Goal: Contribute content: Contribute content

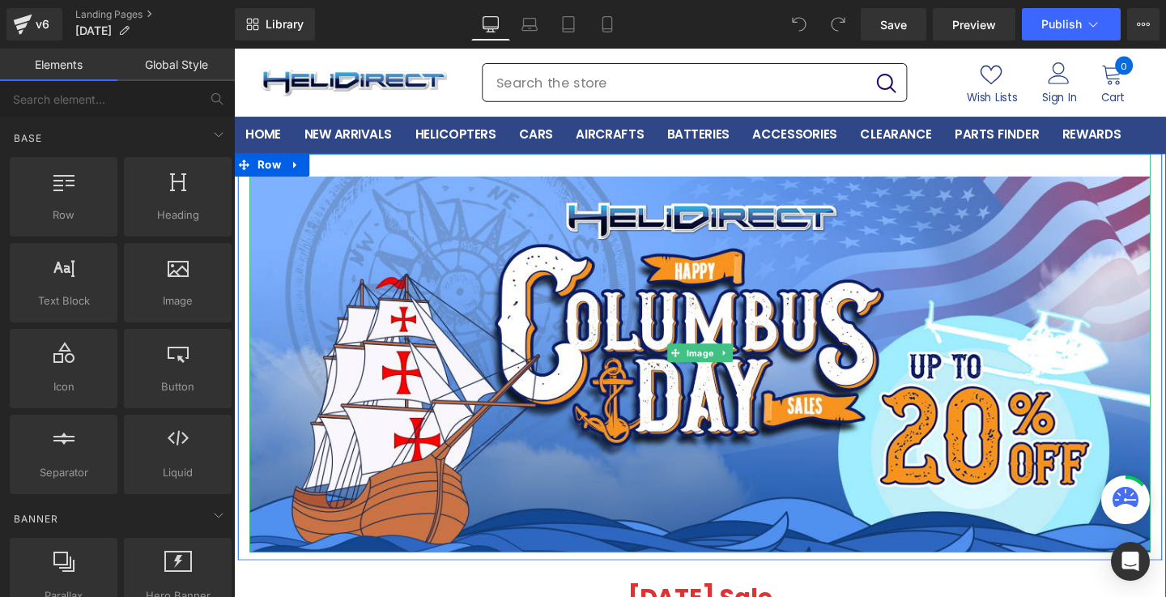
click at [810, 305] on img at bounding box center [723, 368] width 947 height 419
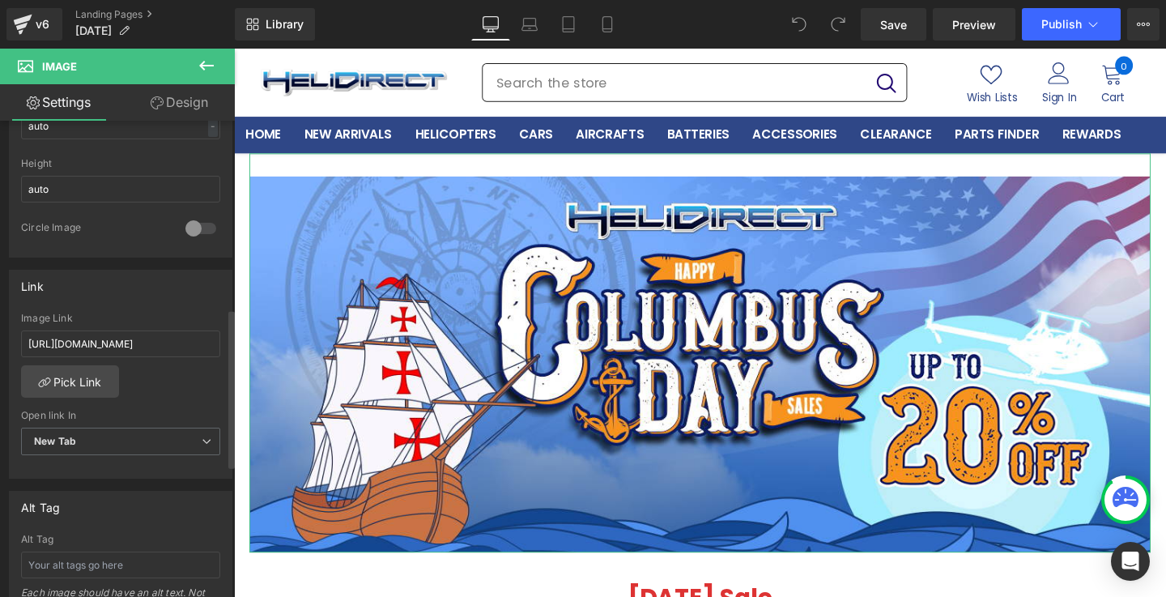
scroll to position [571, 0]
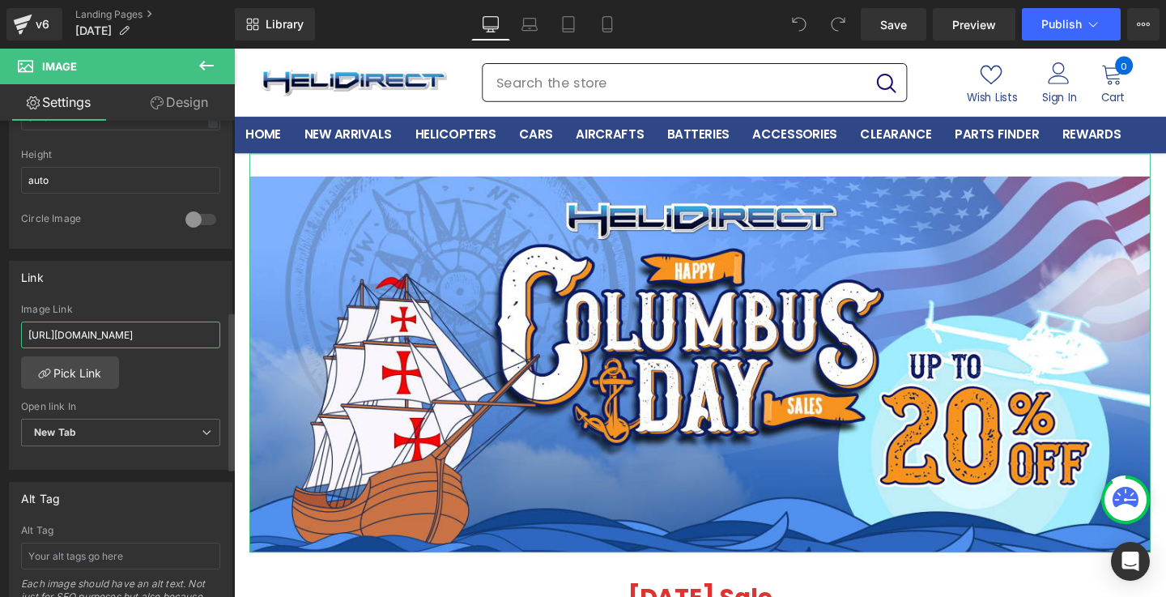
click at [177, 336] on input "https://www.helidirect.com/" at bounding box center [120, 334] width 199 height 27
click at [181, 297] on div "Link Image Link Pick Link Current Tab New Tab Open link In New Tab Current Tab …" at bounding box center [121, 366] width 224 height 210
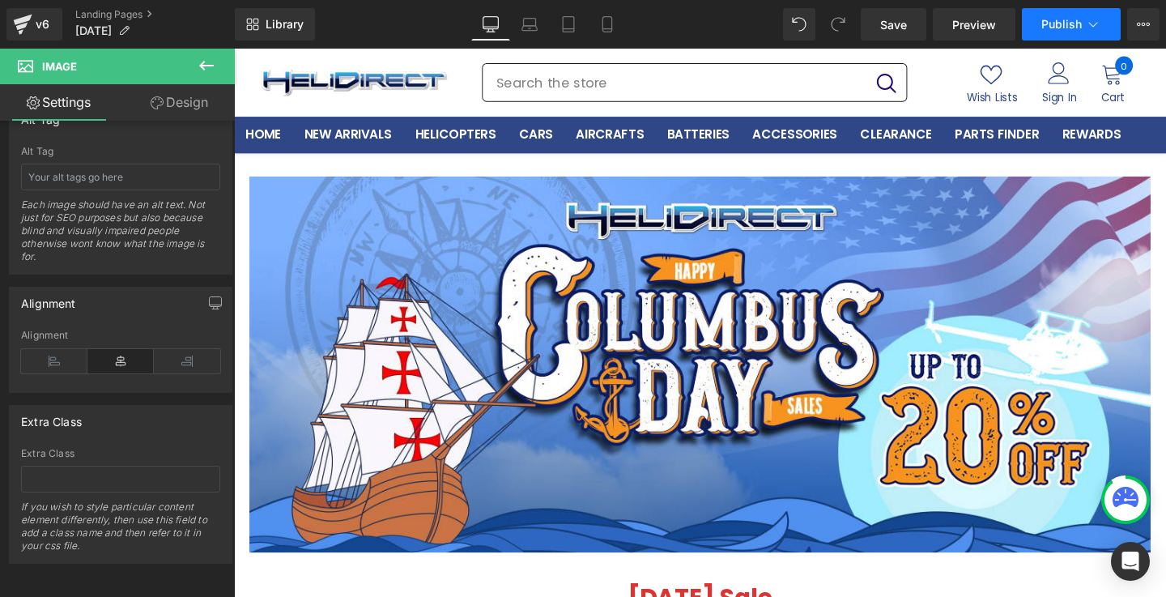
click at [1053, 18] on span "Publish" at bounding box center [1061, 24] width 40 height 13
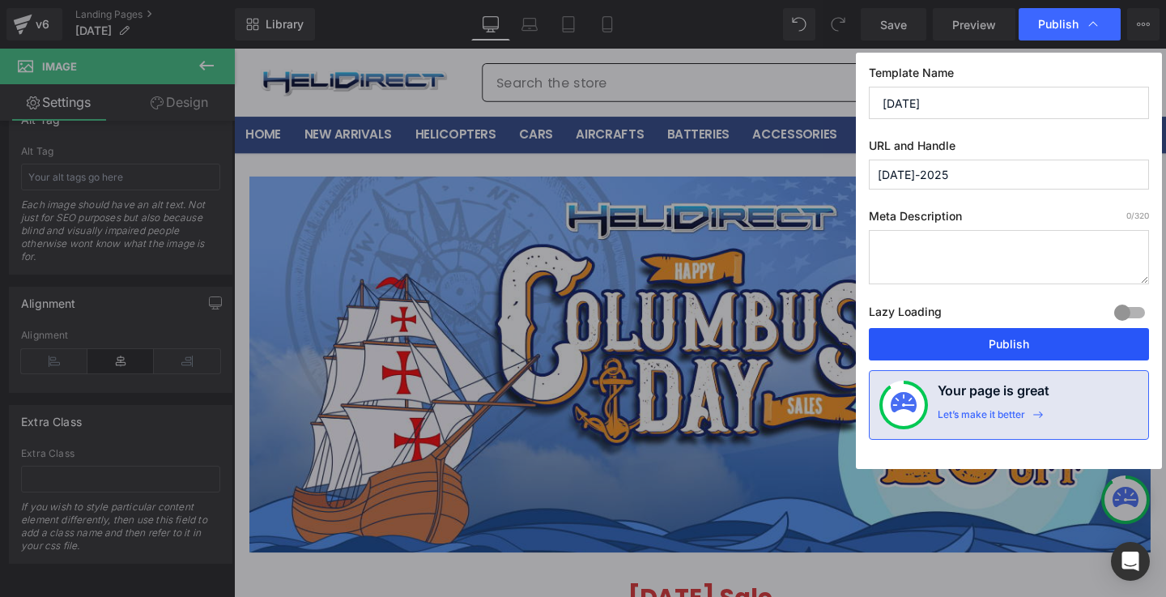
click at [1006, 352] on button "Publish" at bounding box center [1009, 344] width 280 height 32
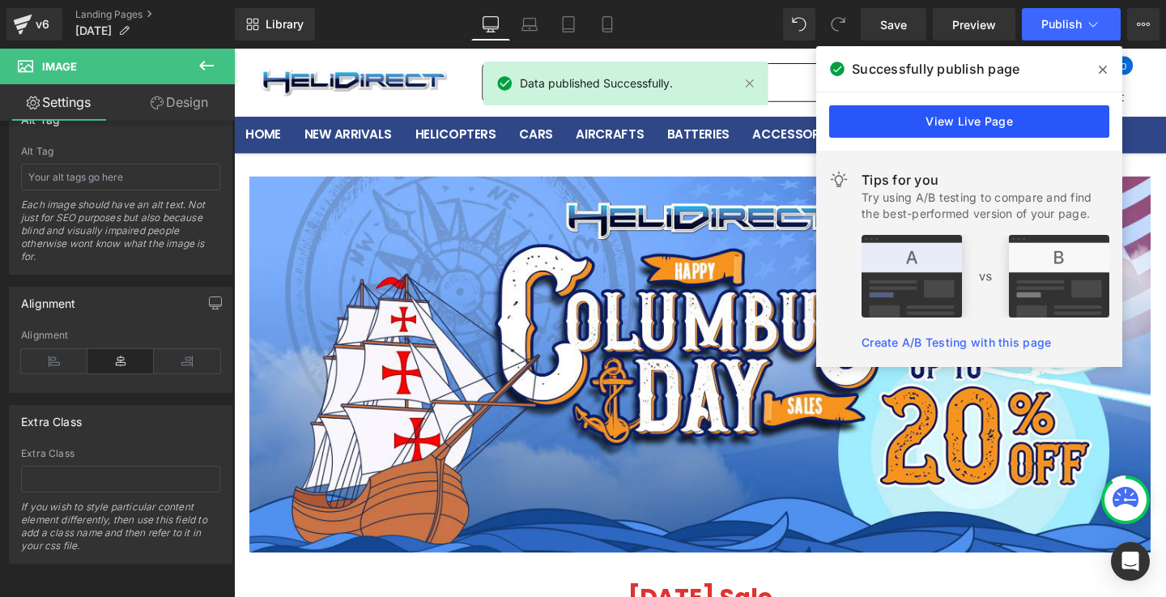
click at [1021, 118] on link "View Live Page" at bounding box center [969, 121] width 280 height 32
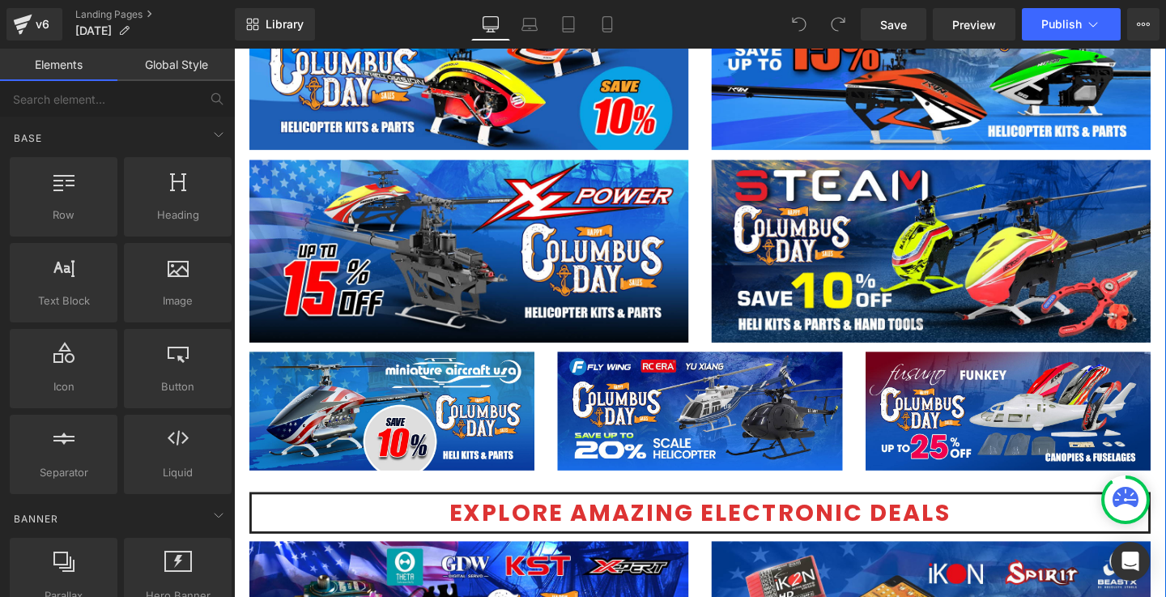
scroll to position [1820, 0]
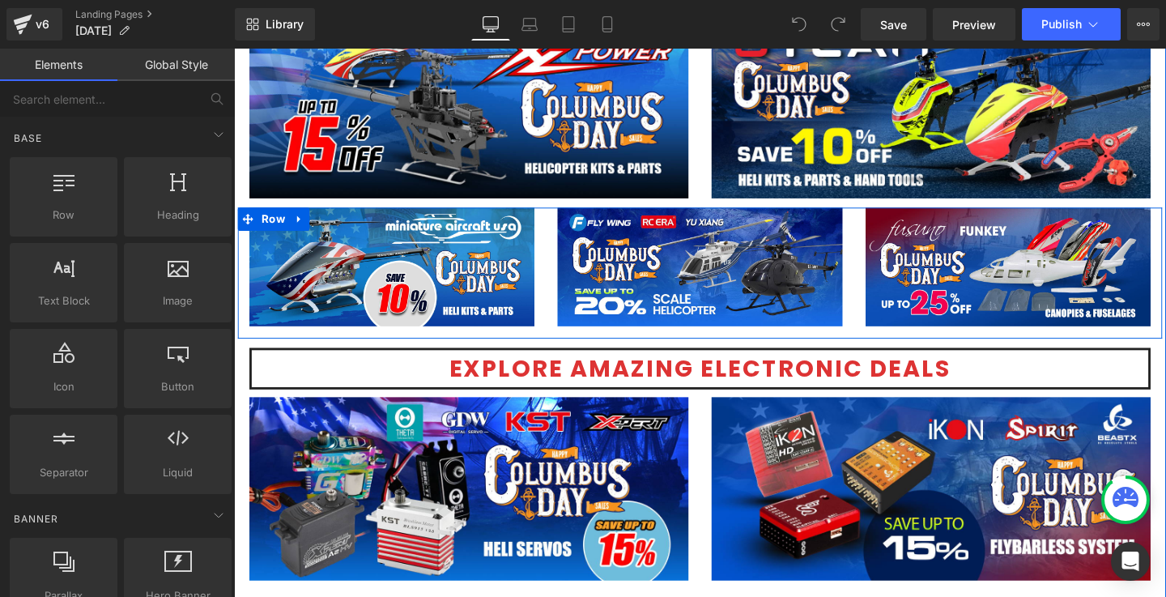
click at [883, 298] on div "Image" at bounding box center [724, 277] width 324 height 125
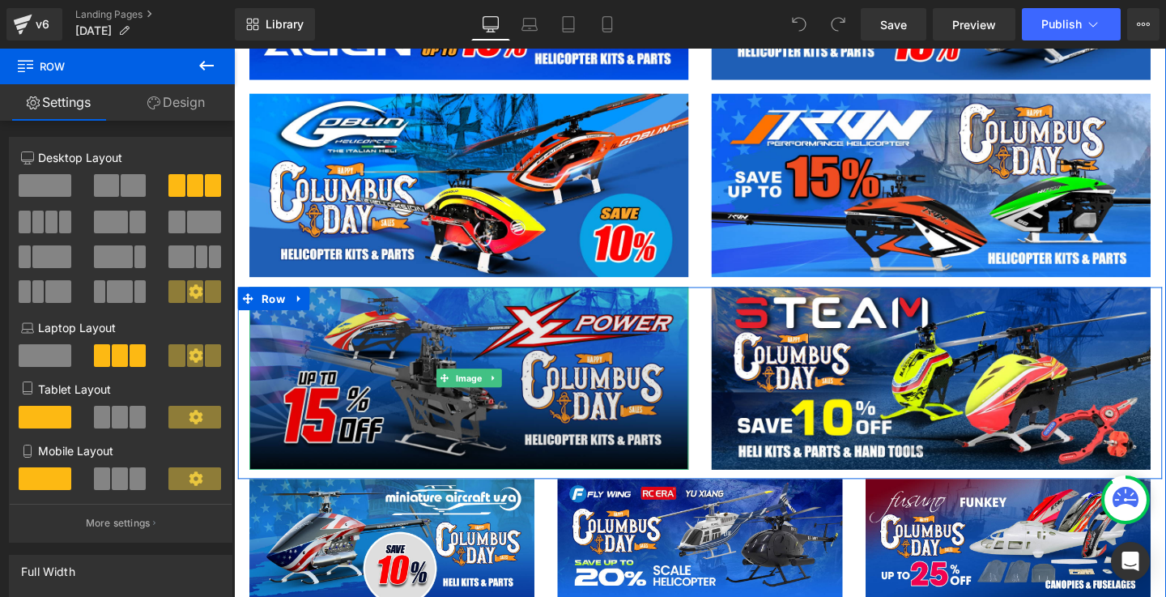
scroll to position [1536, 0]
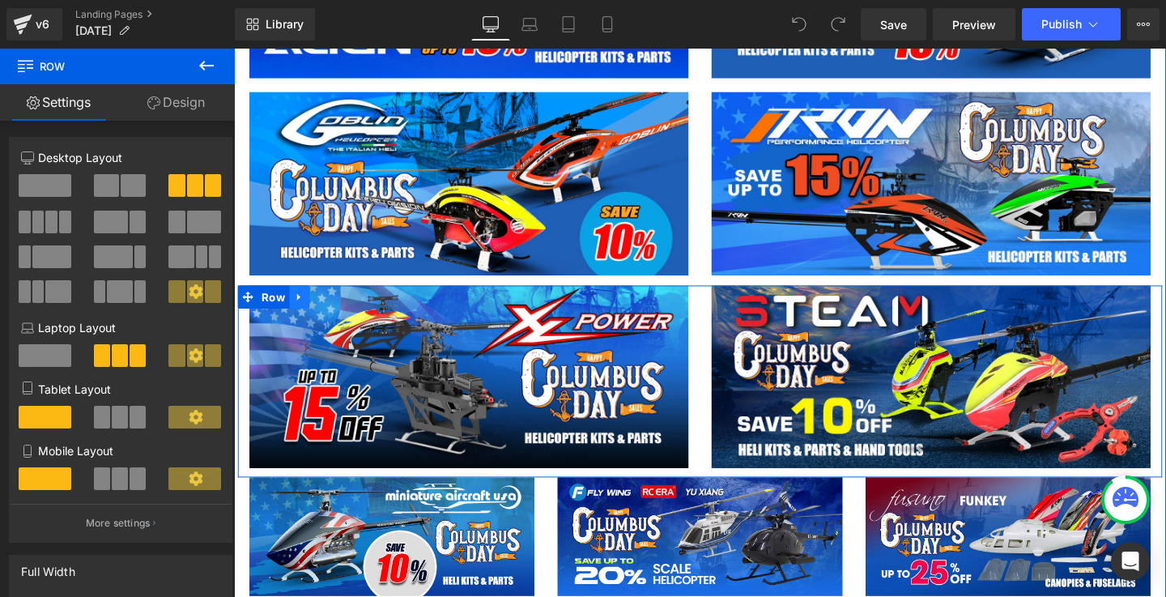
click at [301, 307] on icon at bounding box center [301, 309] width 3 height 7
click at [318, 309] on icon at bounding box center [323, 309] width 11 height 11
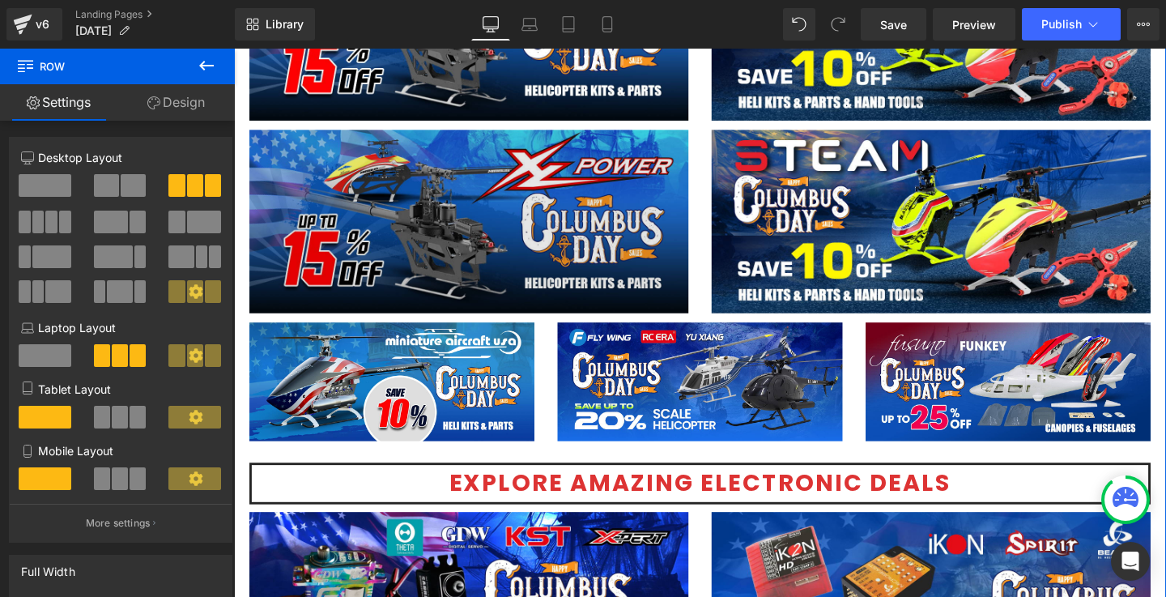
scroll to position [1920, 0]
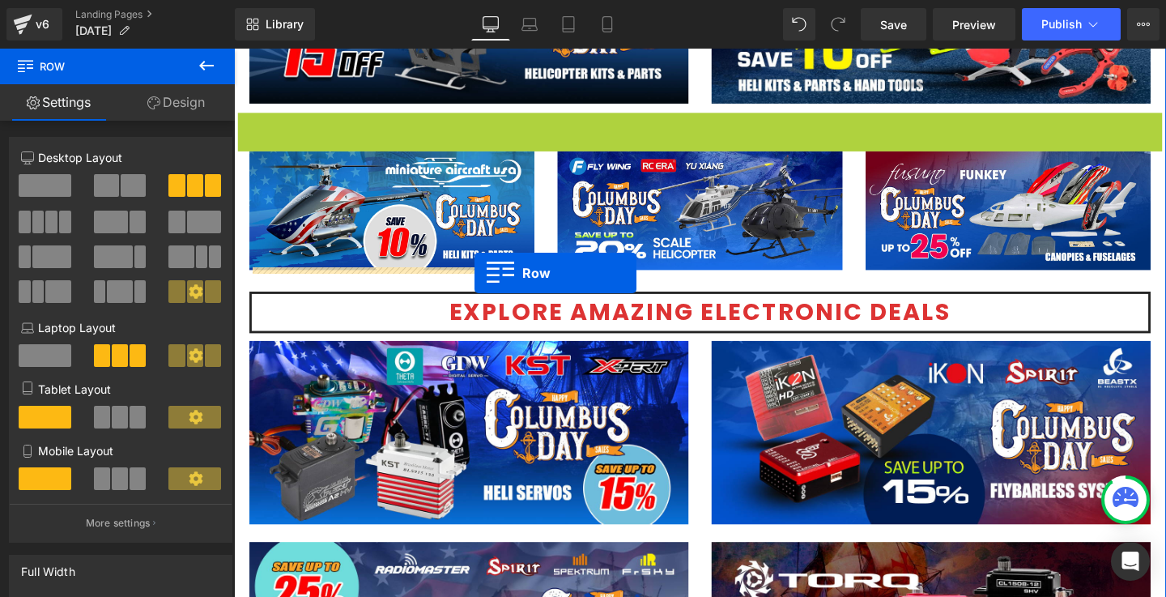
drag, startPoint x: 247, startPoint y: 123, endPoint x: 487, endPoint y: 284, distance: 288.8
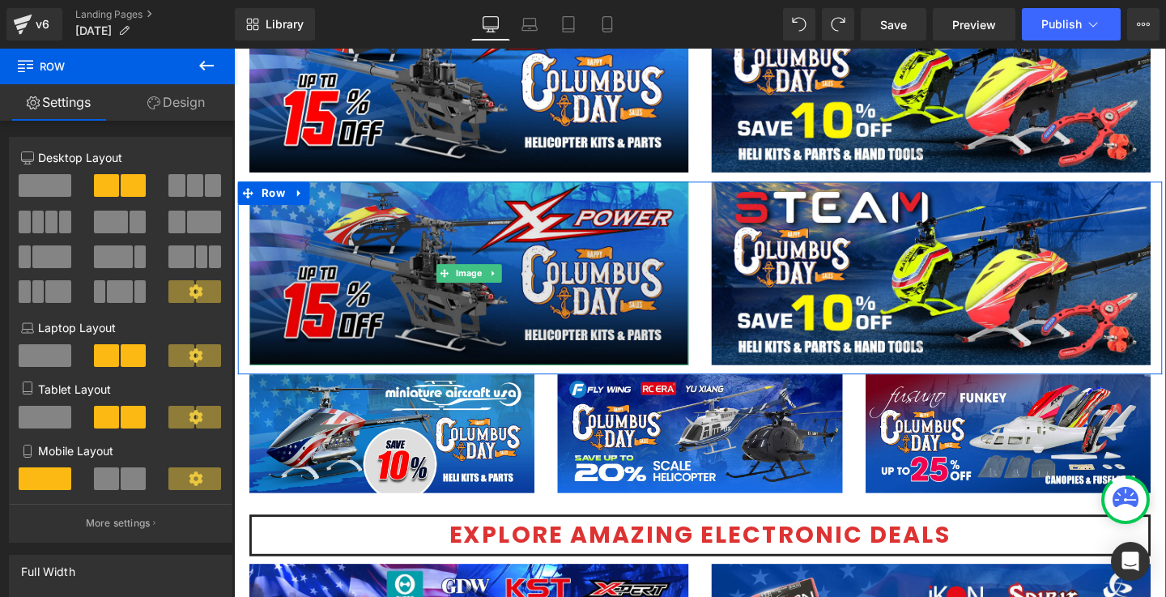
scroll to position [1848, 0]
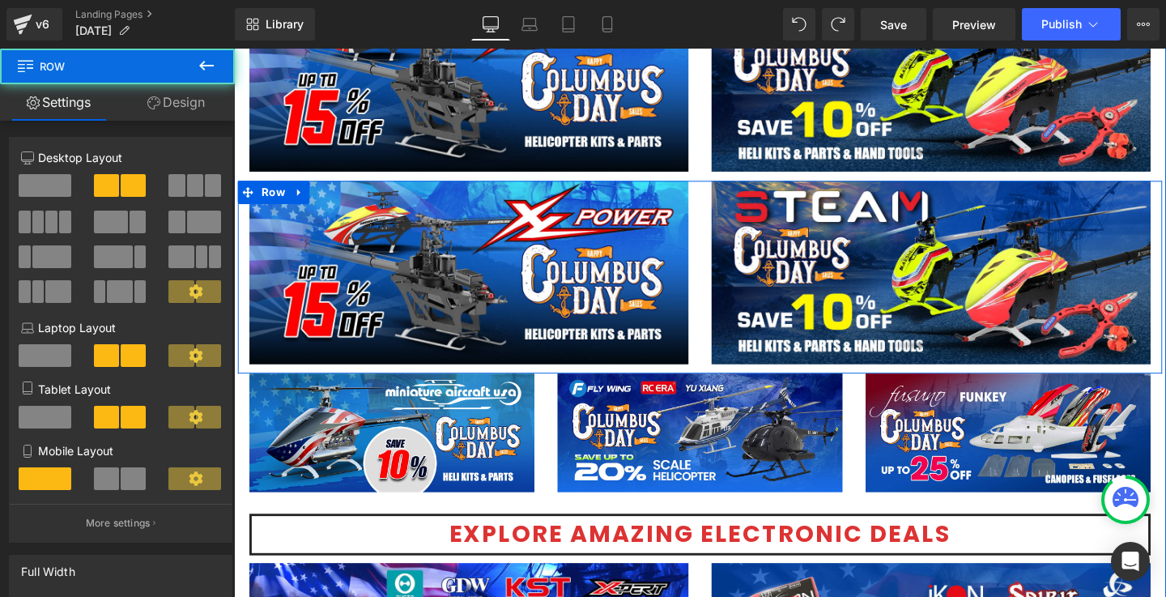
drag, startPoint x: 713, startPoint y: 210, endPoint x: 718, endPoint y: 270, distance: 60.1
click at [718, 270] on div "Image" at bounding box center [481, 284] width 486 height 193
click at [724, 258] on div "Image" at bounding box center [967, 284] width 486 height 193
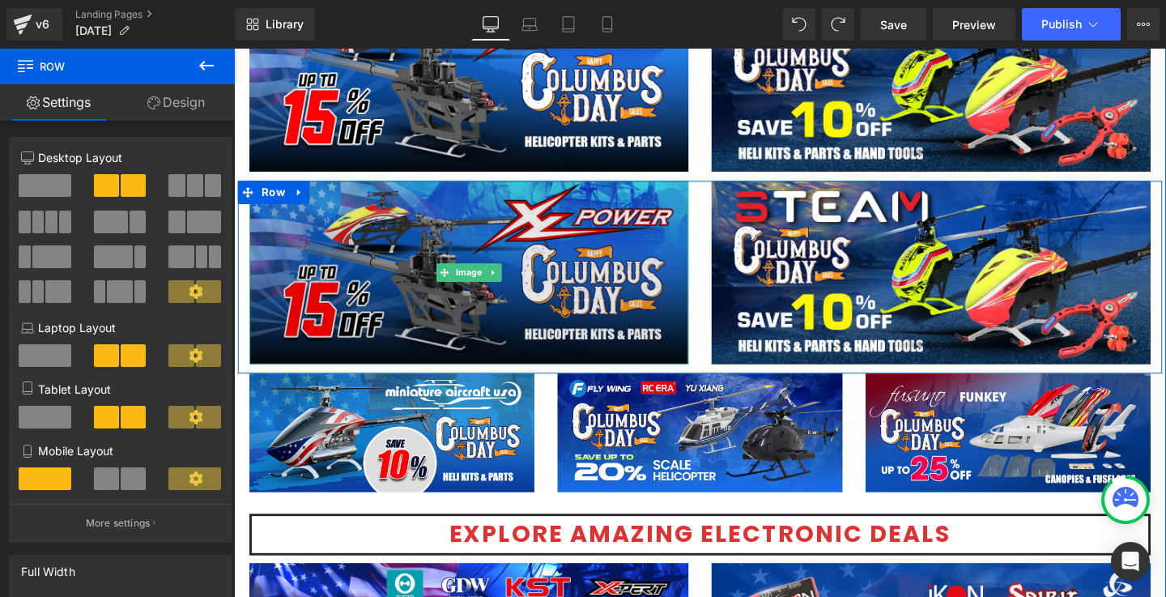
drag, startPoint x: 308, startPoint y: 192, endPoint x: 310, endPoint y: 216, distance: 24.4
click at [310, 216] on div "Image Image Row" at bounding box center [724, 289] width 972 height 202
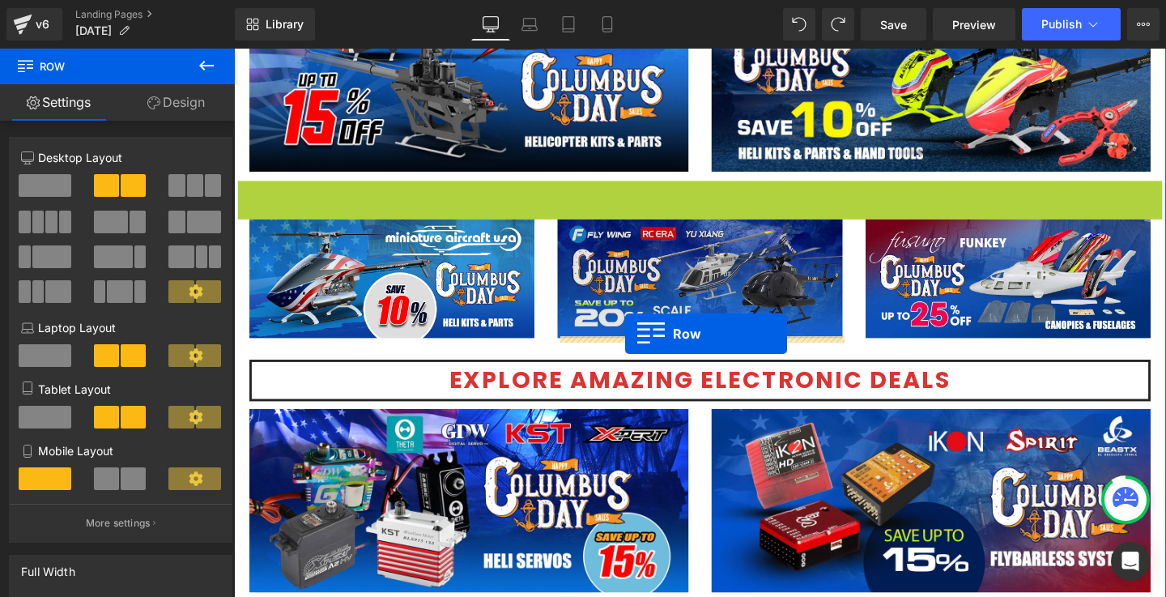
drag, startPoint x: 281, startPoint y: 201, endPoint x: 645, endPoint y: 348, distance: 393.1
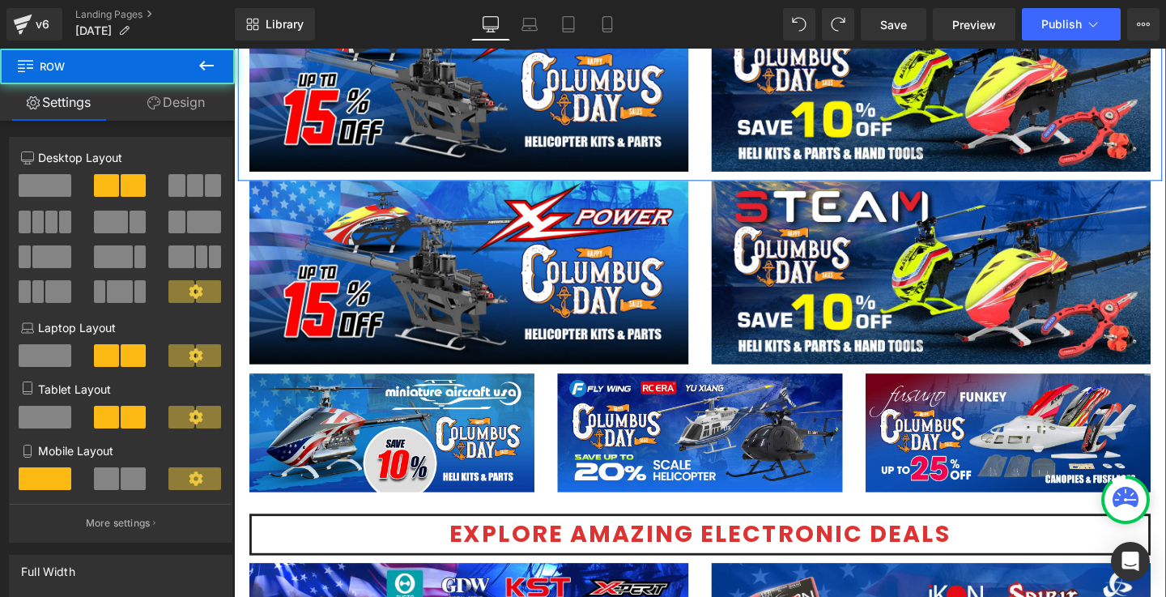
click at [729, 152] on div "Image" at bounding box center [967, 82] width 486 height 193
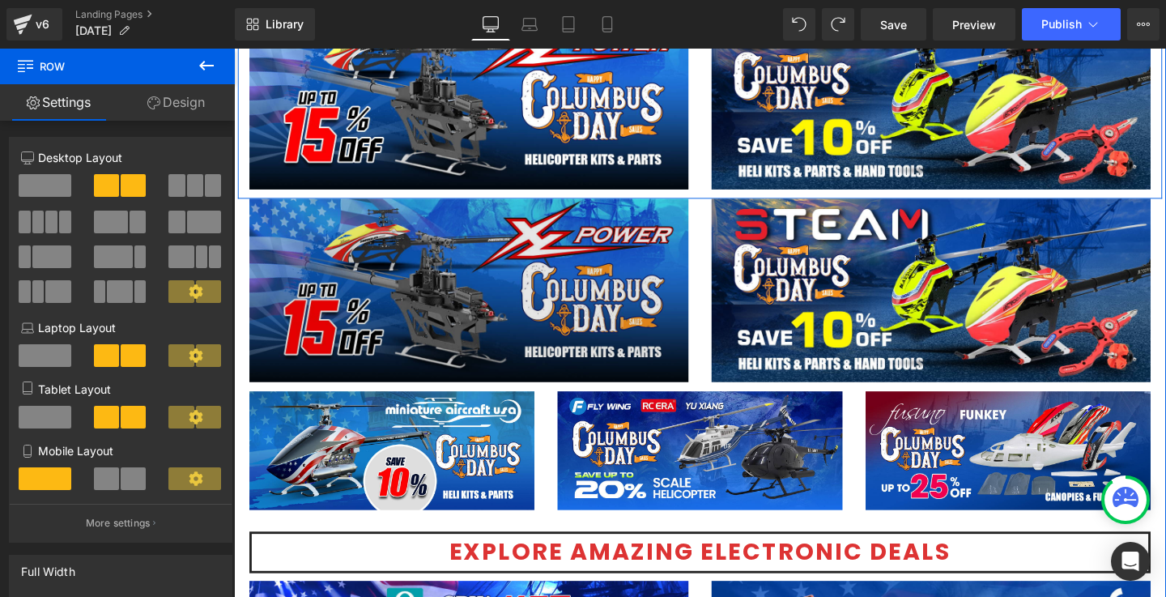
scroll to position [1830, 0]
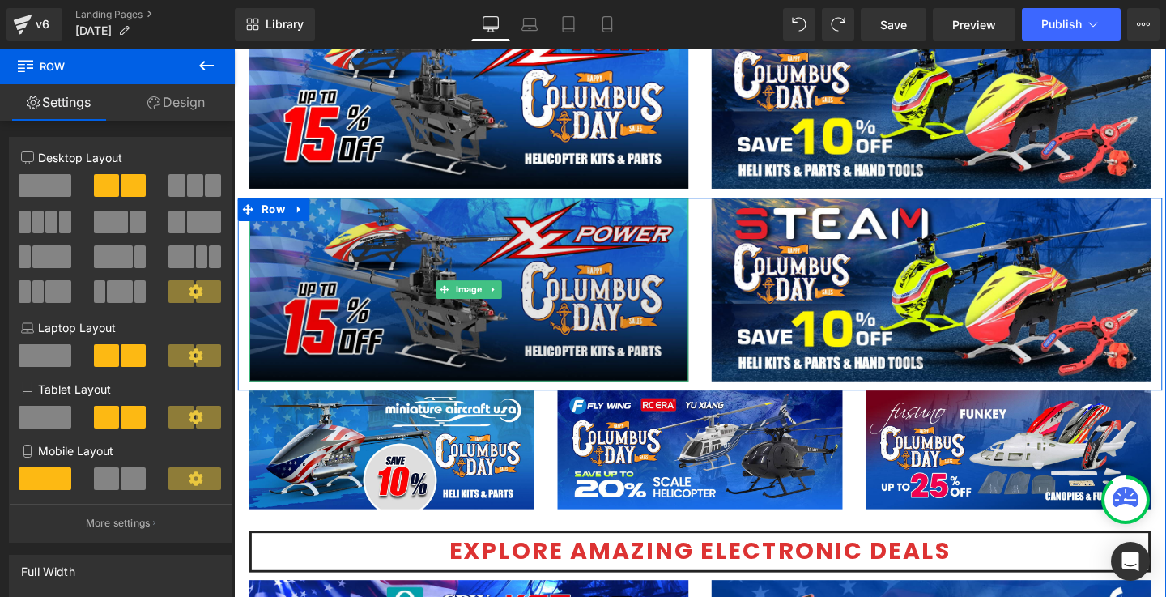
click at [346, 266] on img at bounding box center [481, 302] width 462 height 193
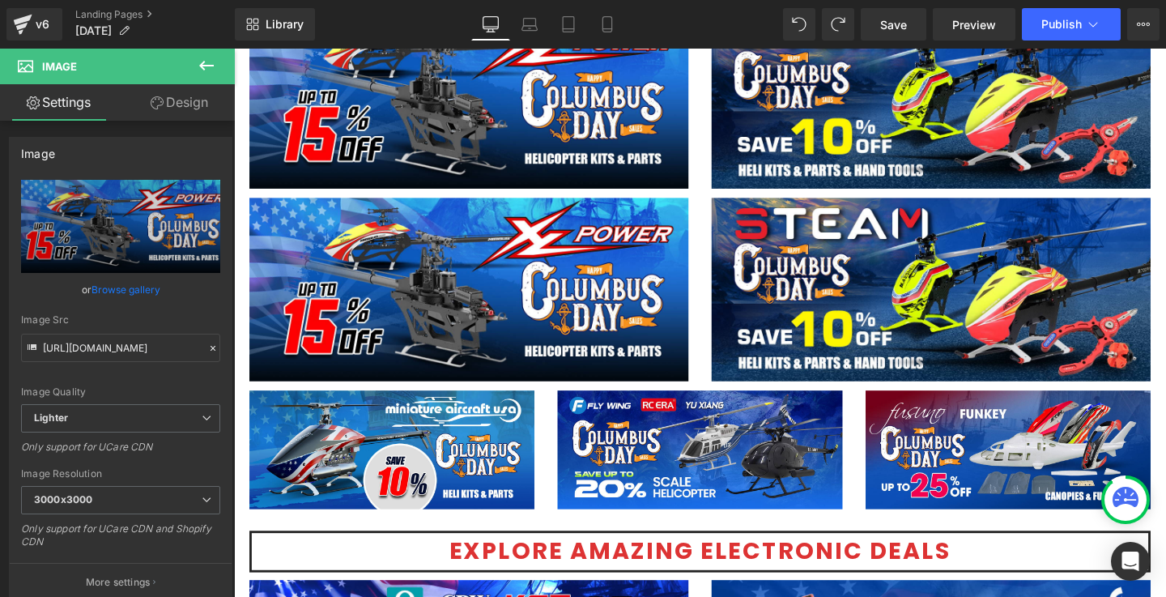
click at [200, 67] on icon at bounding box center [206, 65] width 19 height 19
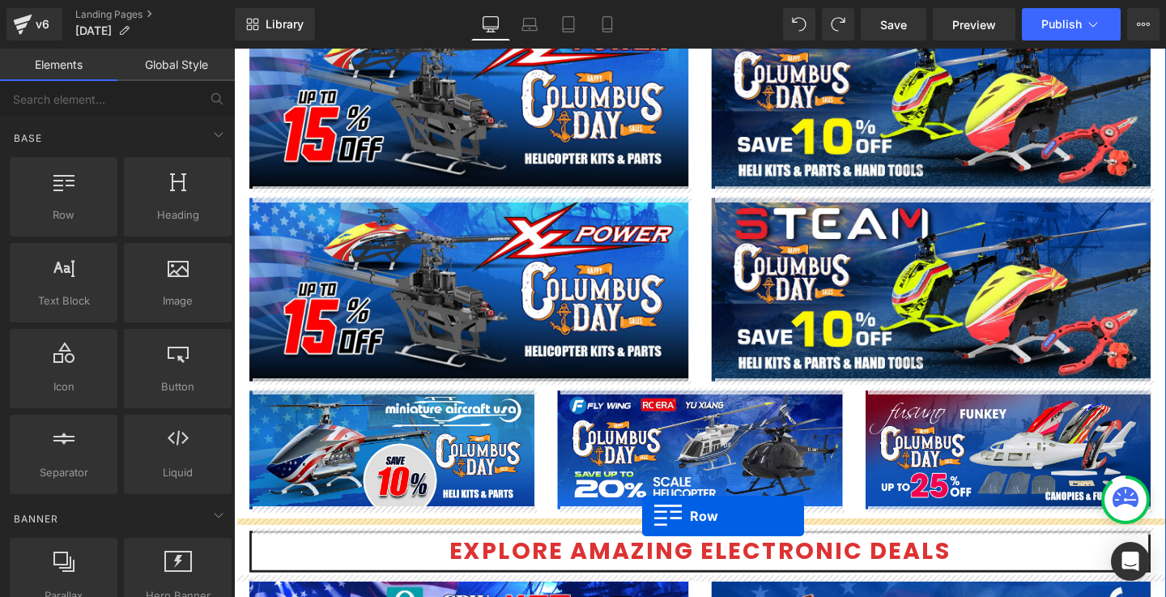
drag, startPoint x: 317, startPoint y: 238, endPoint x: 663, endPoint y: 540, distance: 459.1
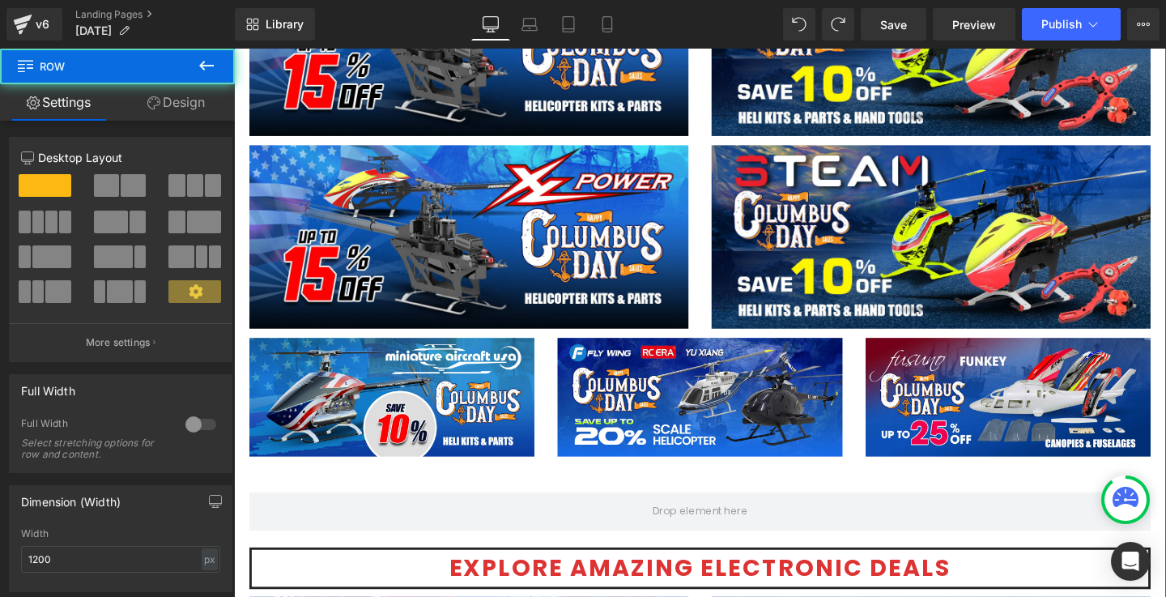
scroll to position [1887, 0]
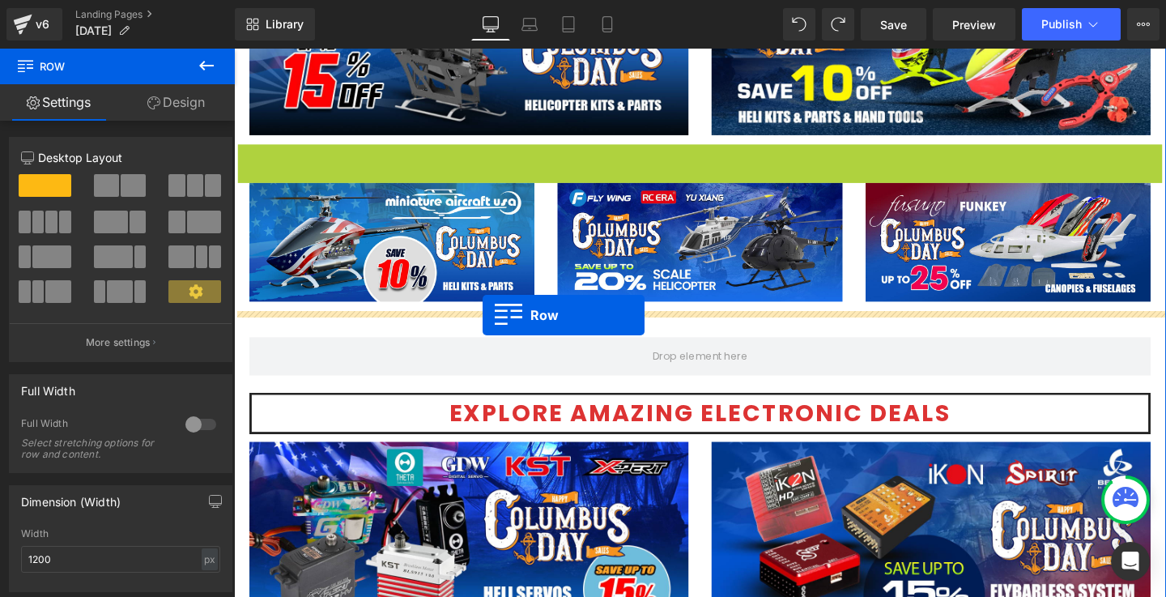
drag, startPoint x: 270, startPoint y: 158, endPoint x: 496, endPoint y: 329, distance: 282.6
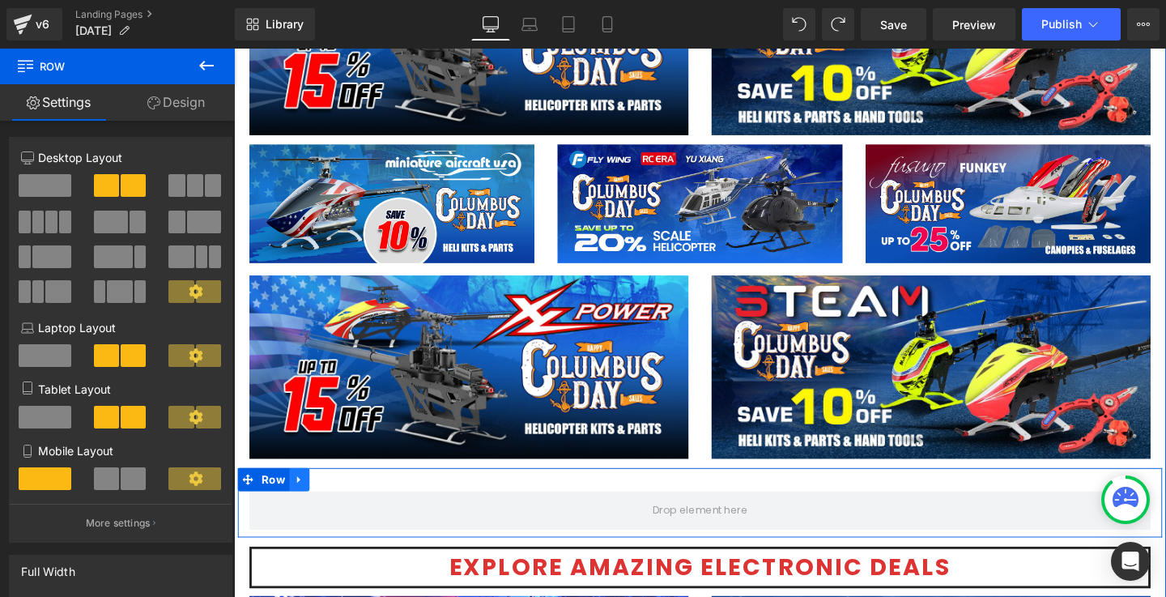
click at [310, 492] on link at bounding box center [302, 501] width 21 height 24
click at [344, 500] on icon at bounding box center [344, 501] width 11 height 11
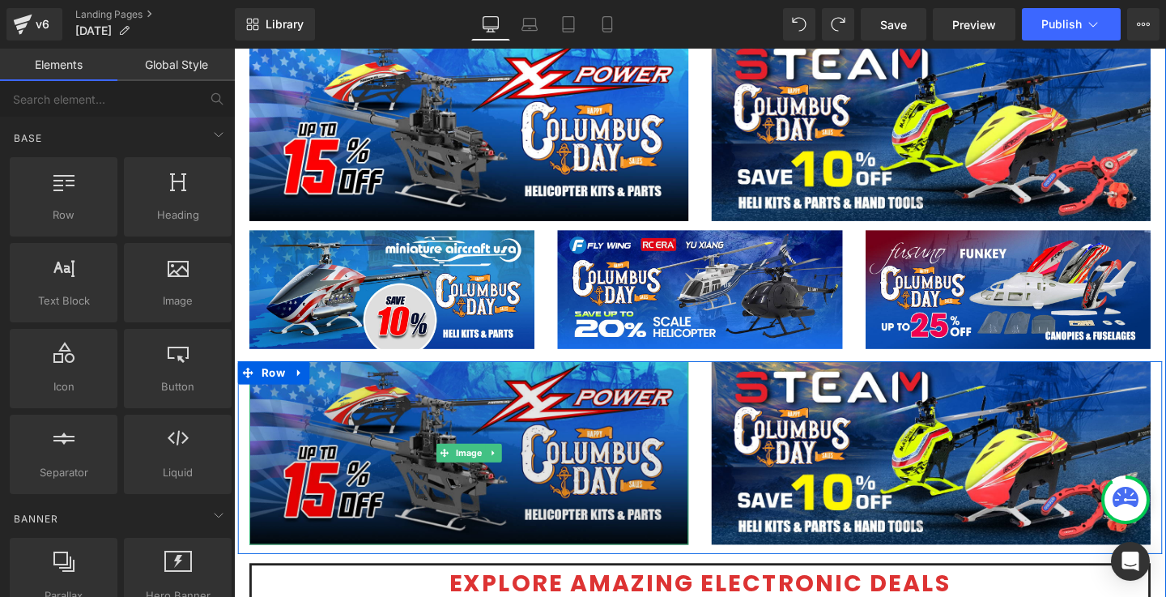
scroll to position [1797, 0]
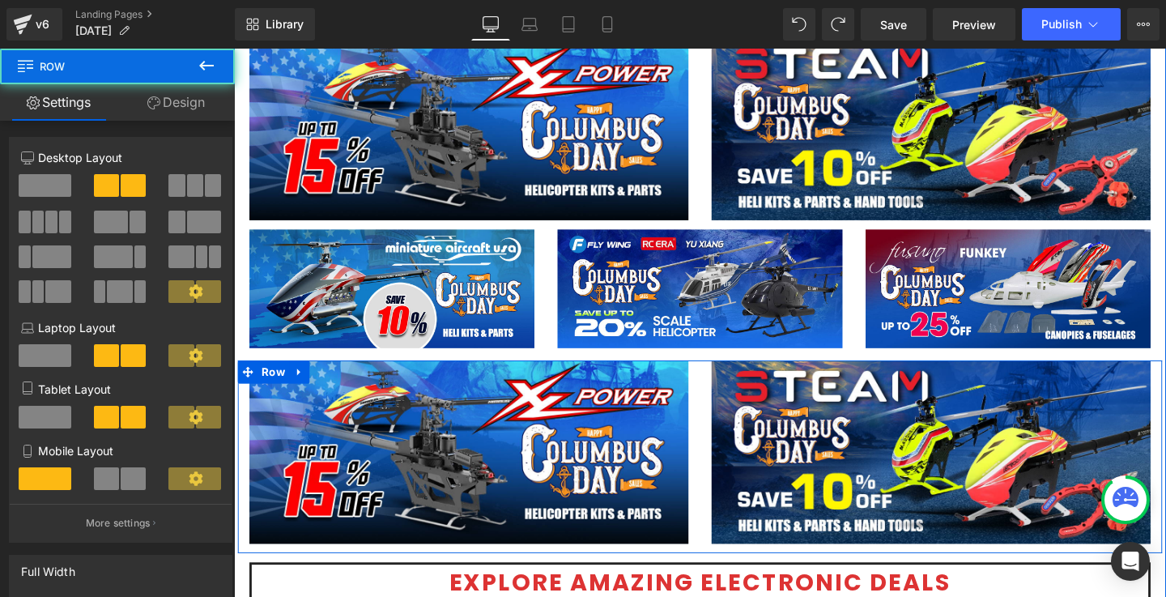
click at [717, 458] on div "Image" at bounding box center [481, 473] width 486 height 193
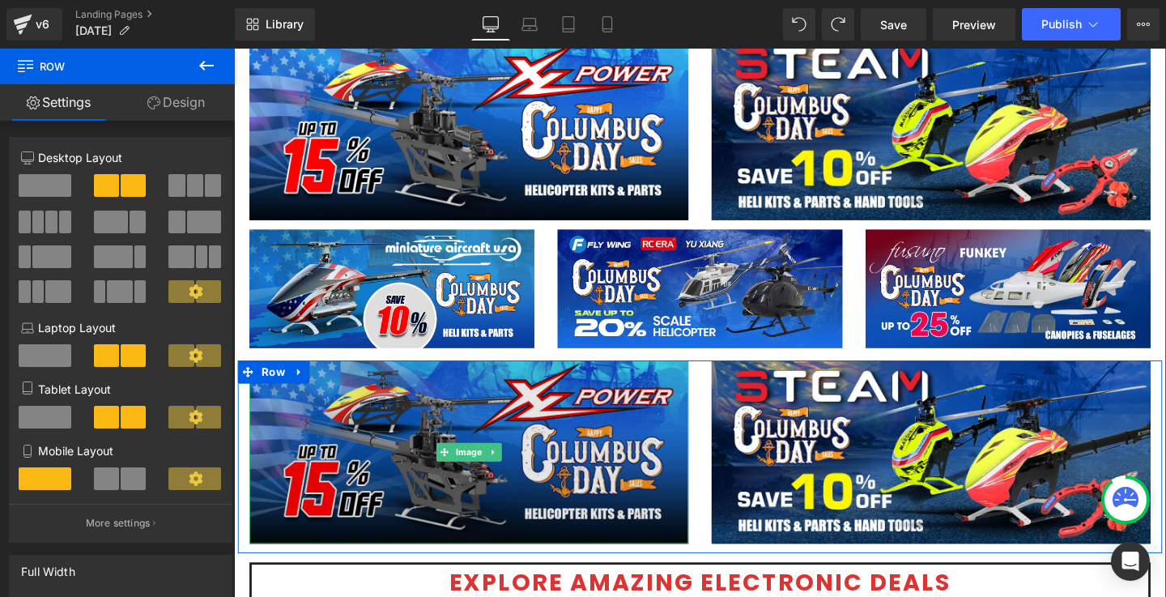
click at [540, 474] on img at bounding box center [481, 473] width 462 height 193
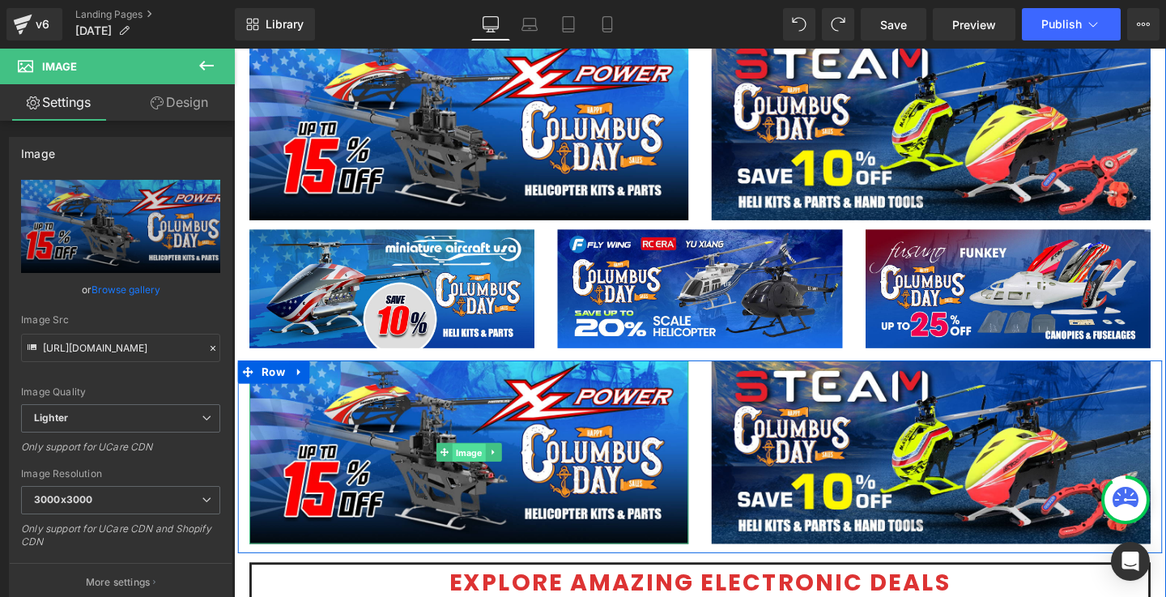
click at [488, 472] on span "Image" at bounding box center [481, 473] width 35 height 19
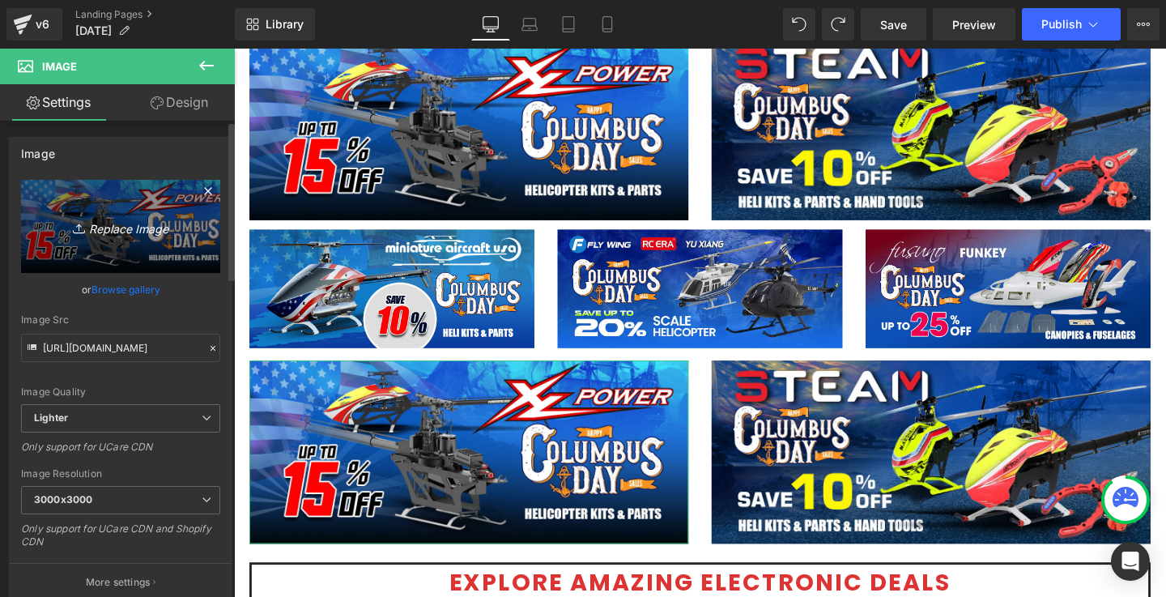
click at [139, 227] on icon "Replace Image" at bounding box center [121, 226] width 130 height 20
type input "C:\fakepath\Special Deals-[GEOGRAPHIC_DATA]-1200x500.jpg"
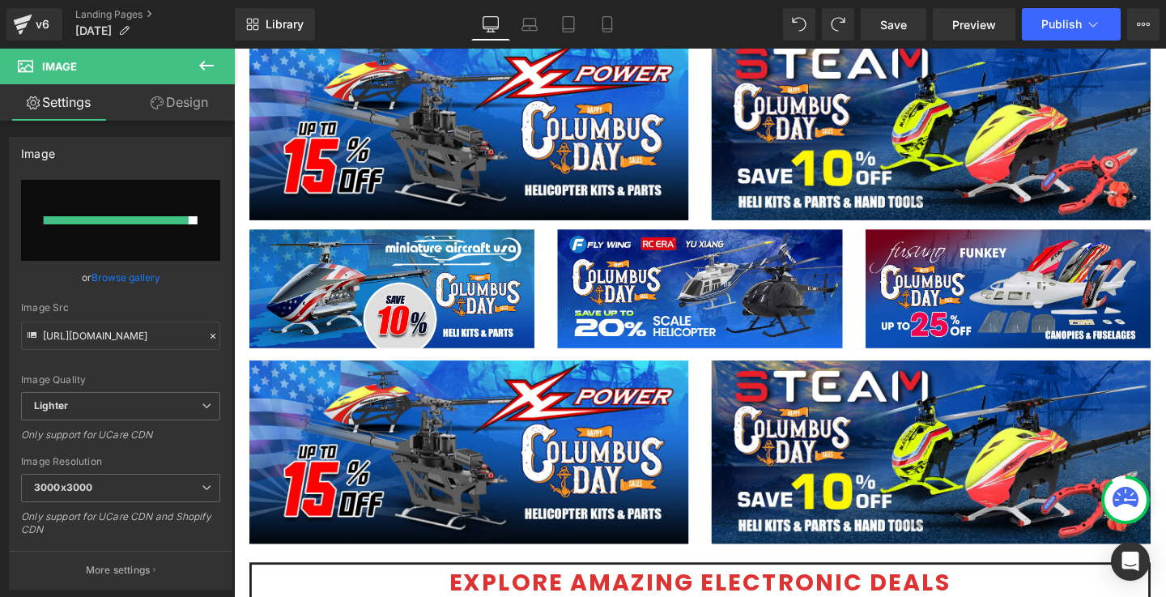
type input "[URL][DOMAIN_NAME]"
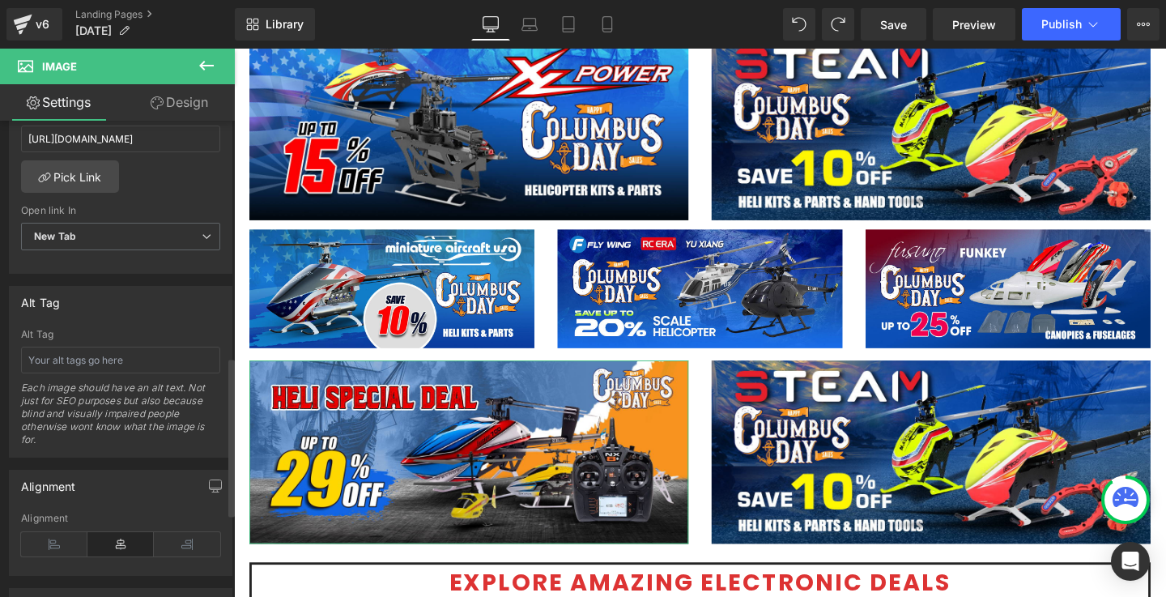
scroll to position [681, 0]
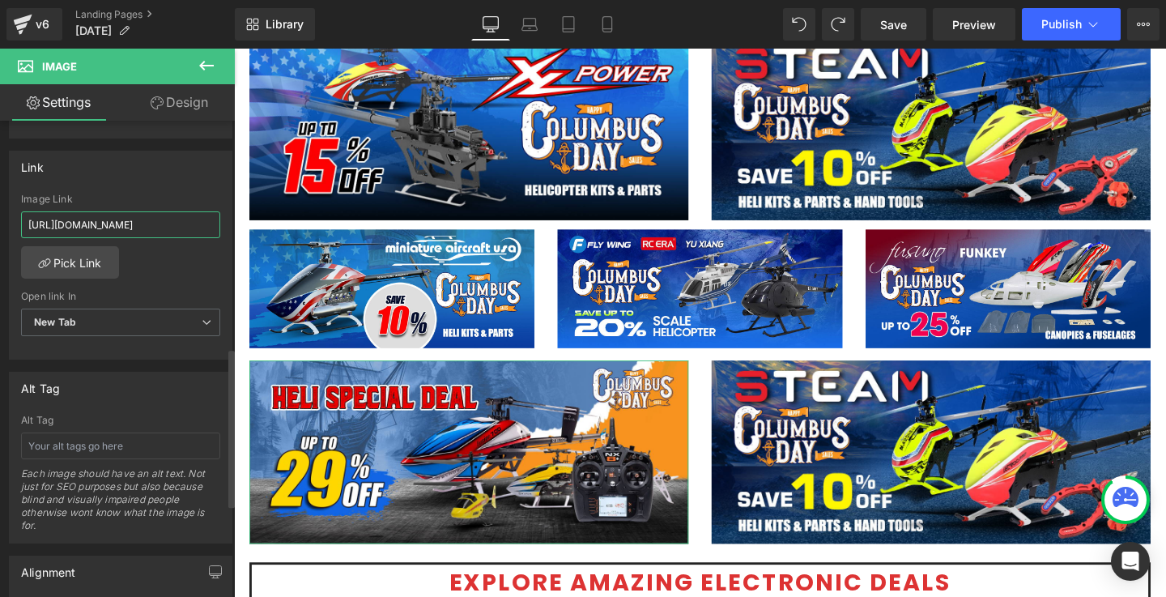
click at [126, 223] on input "[URL][DOMAIN_NAME]" at bounding box center [120, 224] width 199 height 27
paste input "[URL][DOMAIN_NAME]"
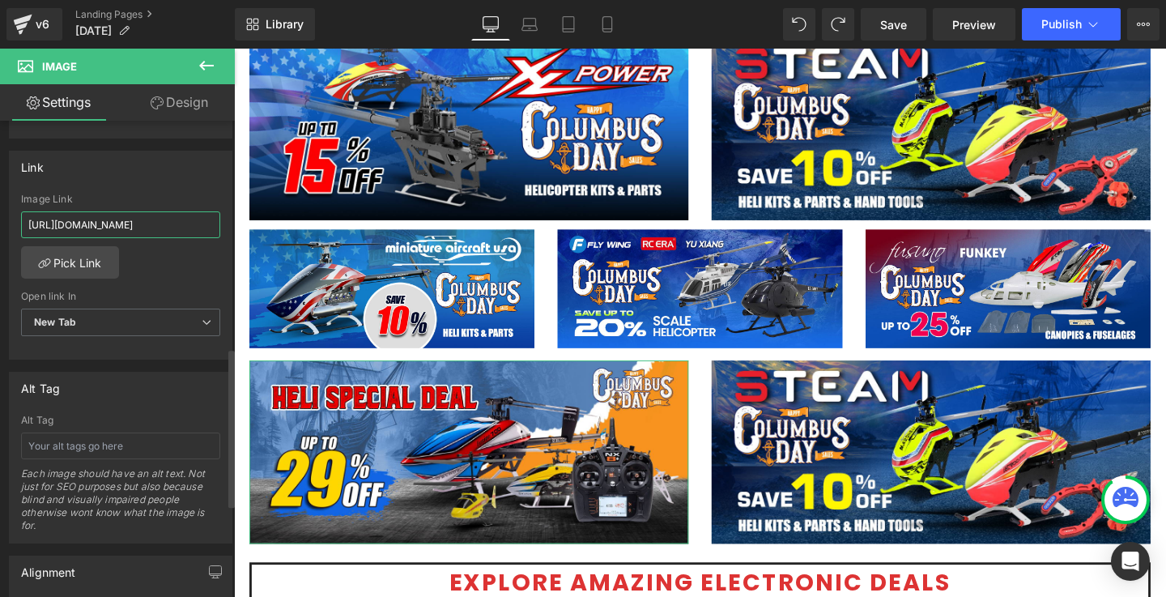
type input "[URL][DOMAIN_NAME]"
click at [204, 277] on div "[URL][DOMAIN_NAME] Image Link [URL][DOMAIN_NAME] Pick Link Current Tab New Tab …" at bounding box center [121, 277] width 222 height 166
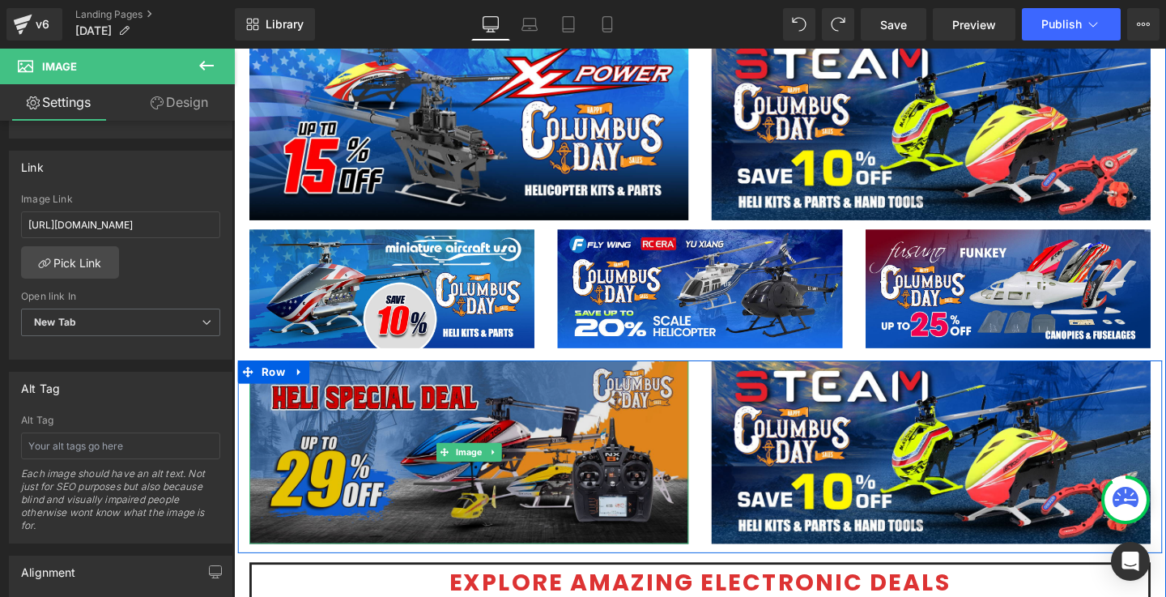
click at [540, 453] on img at bounding box center [481, 473] width 462 height 193
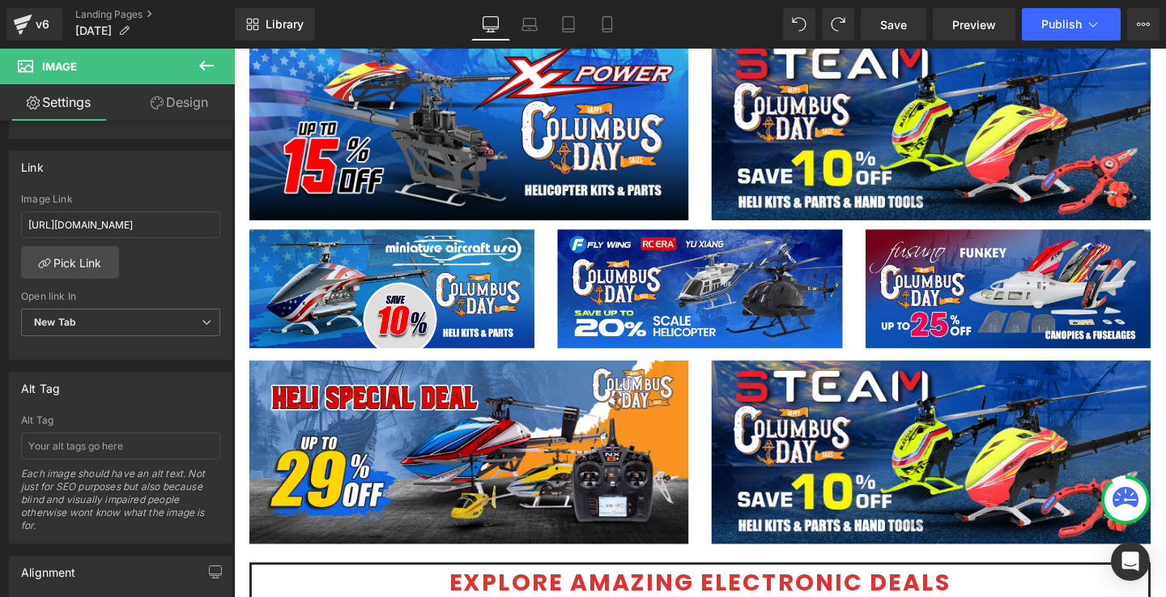
click at [201, 66] on icon at bounding box center [206, 66] width 15 height 10
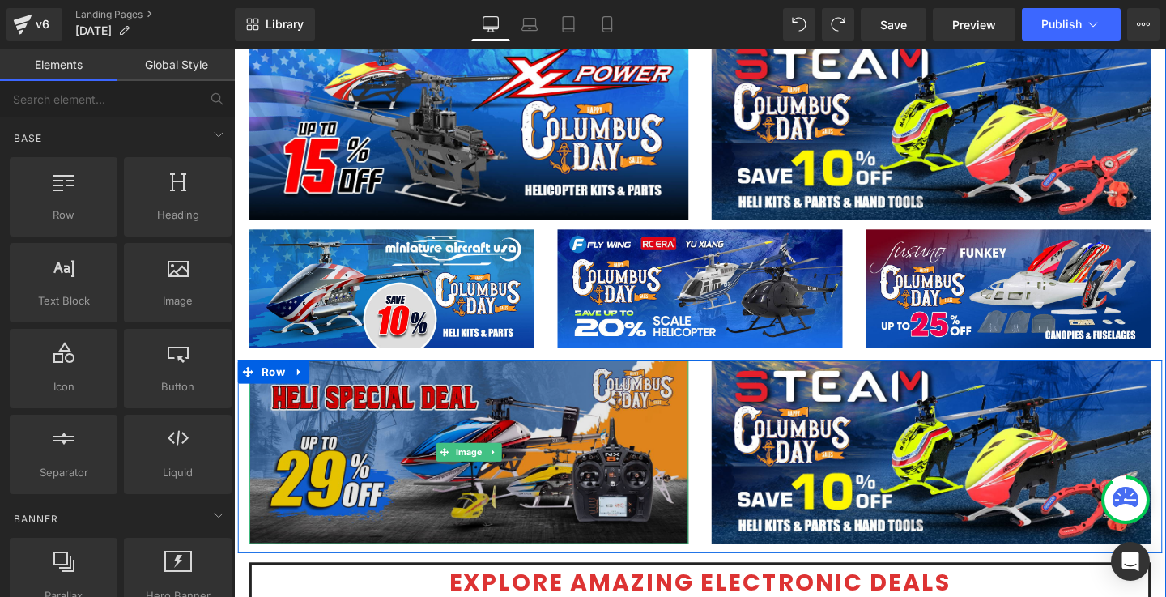
click at [536, 436] on img at bounding box center [481, 473] width 462 height 193
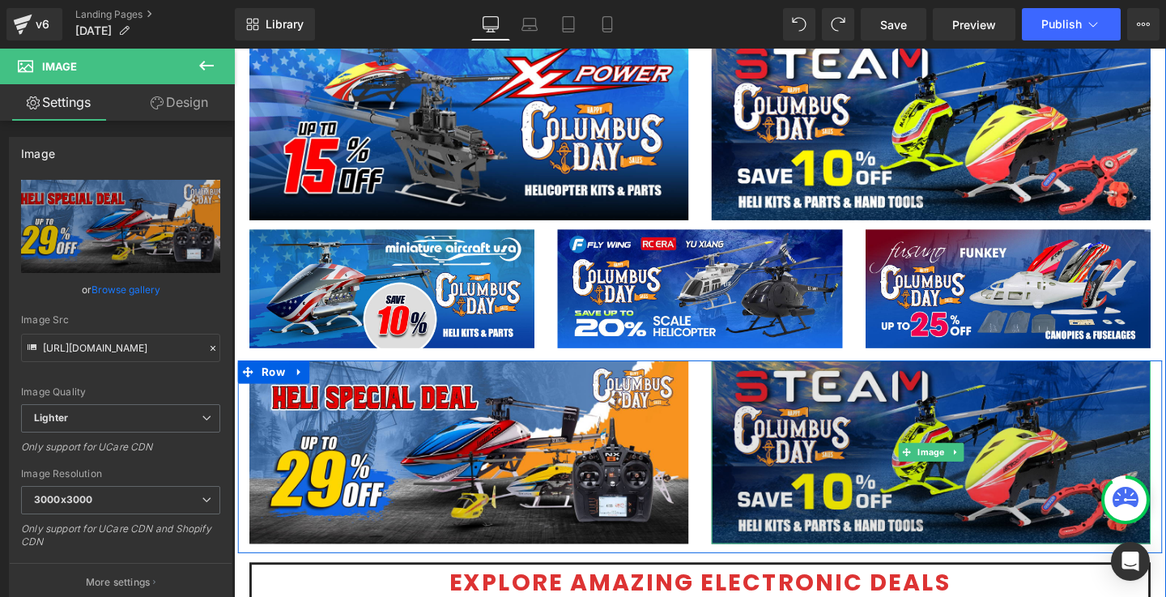
click at [895, 466] on img at bounding box center [967, 473] width 462 height 193
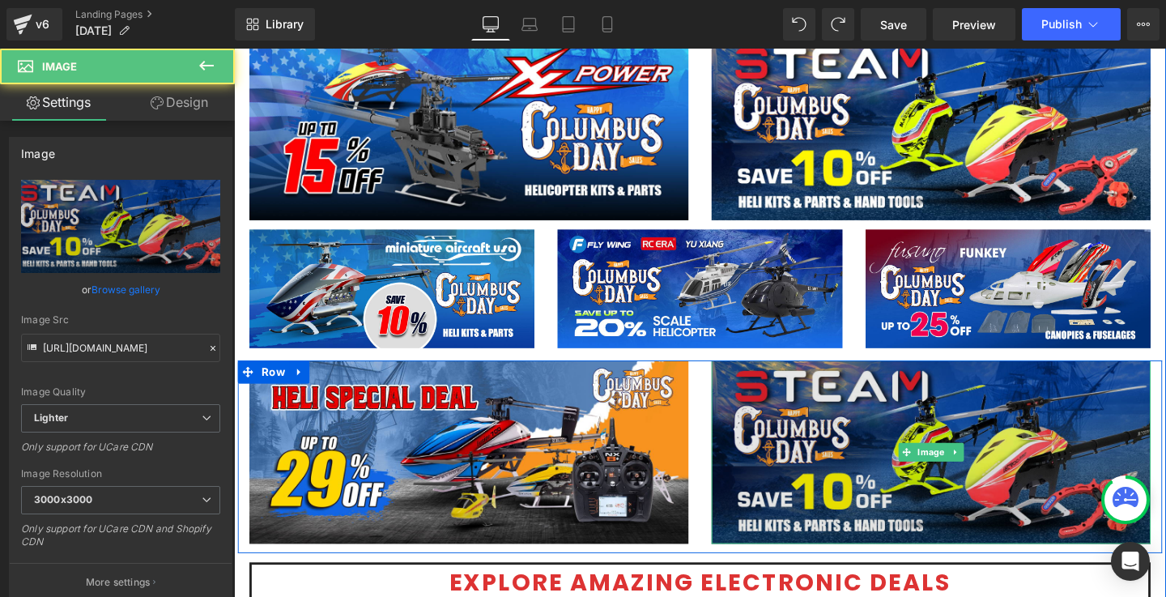
click at [907, 443] on img at bounding box center [967, 473] width 462 height 193
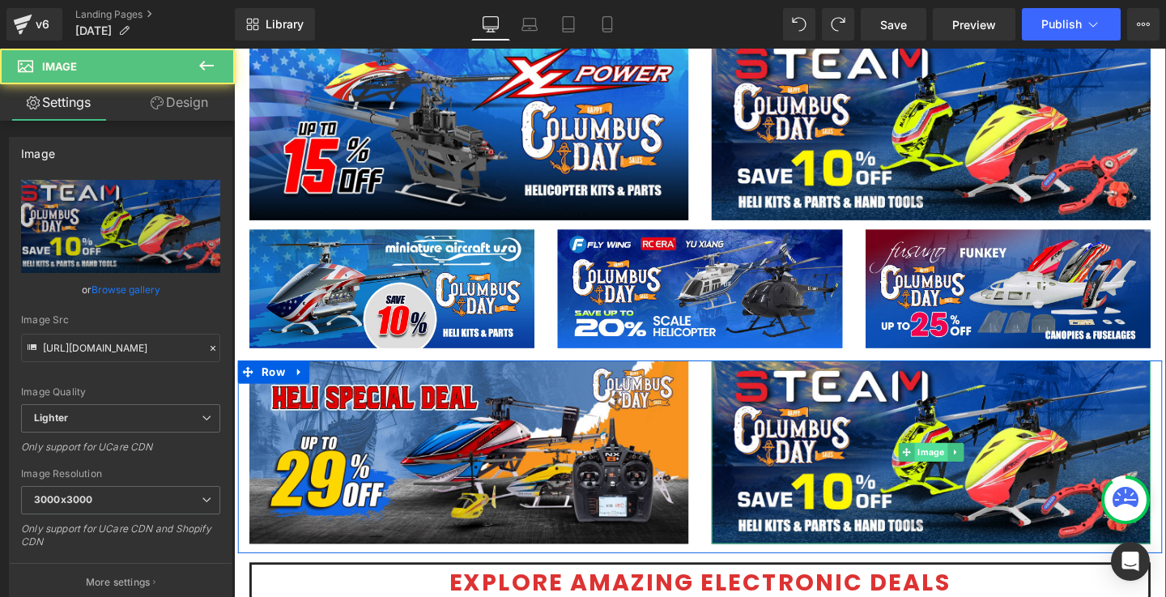
click at [956, 475] on span "Image" at bounding box center [967, 472] width 35 height 19
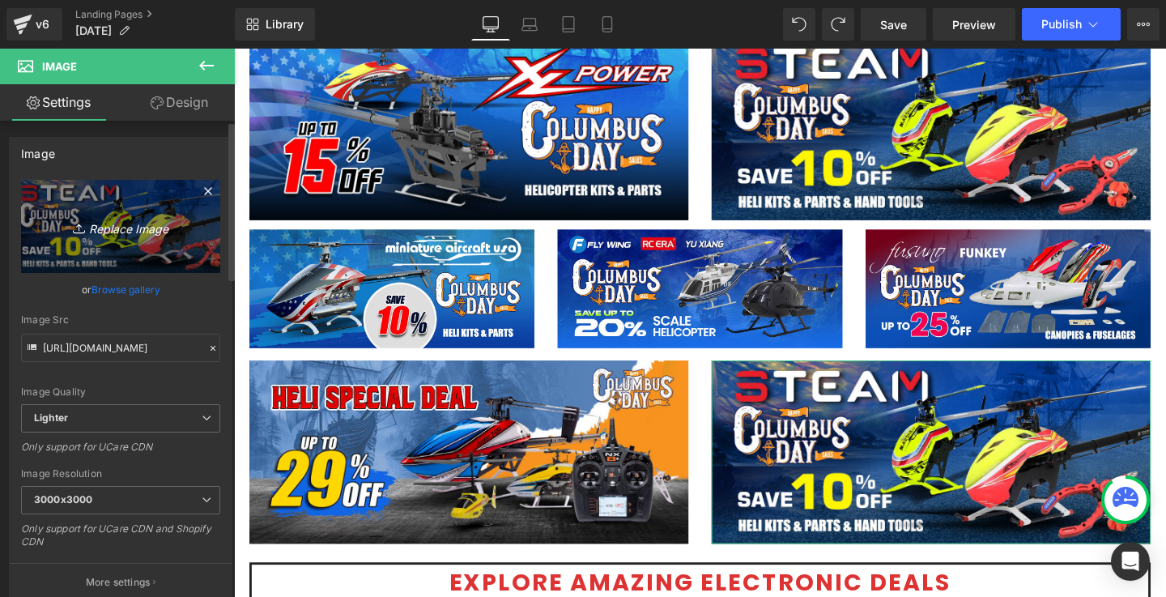
click at [147, 224] on icon "Replace Image" at bounding box center [121, 226] width 130 height 20
type input "C:\fakepath\XK-Heli-1200x500-BL.jpg"
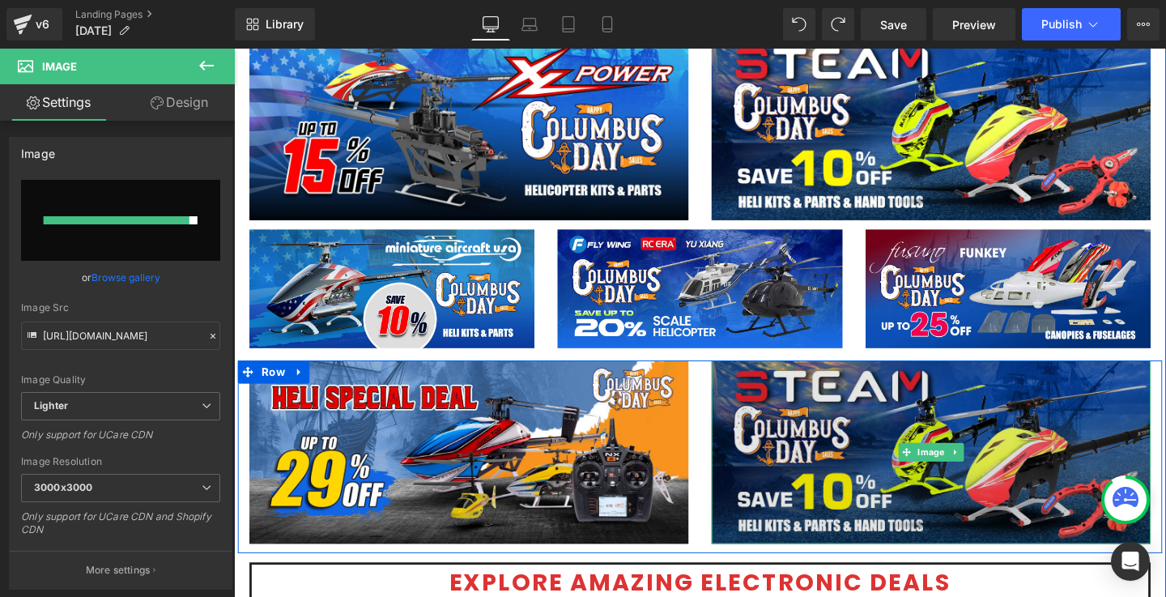
type input "[URL][DOMAIN_NAME]"
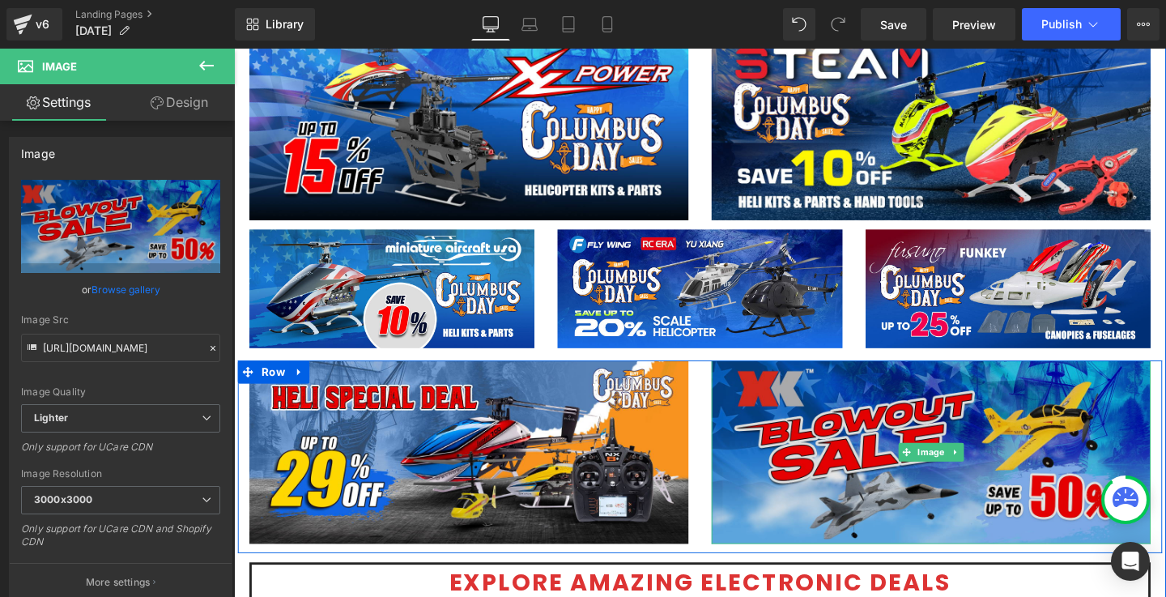
click at [1029, 478] on img at bounding box center [967, 473] width 462 height 193
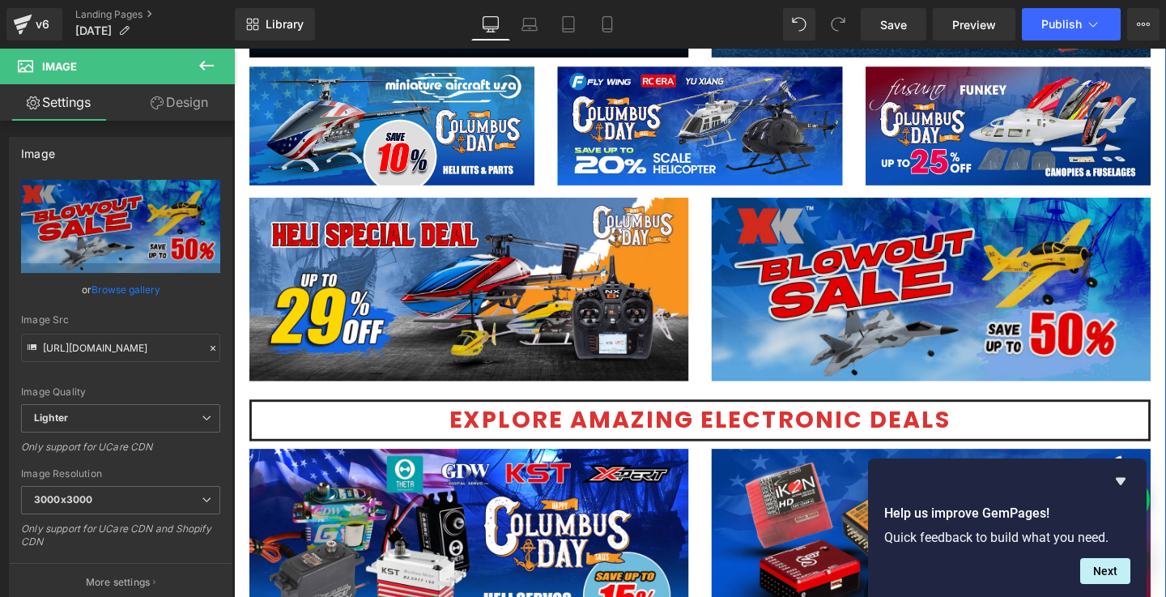
scroll to position [1973, 0]
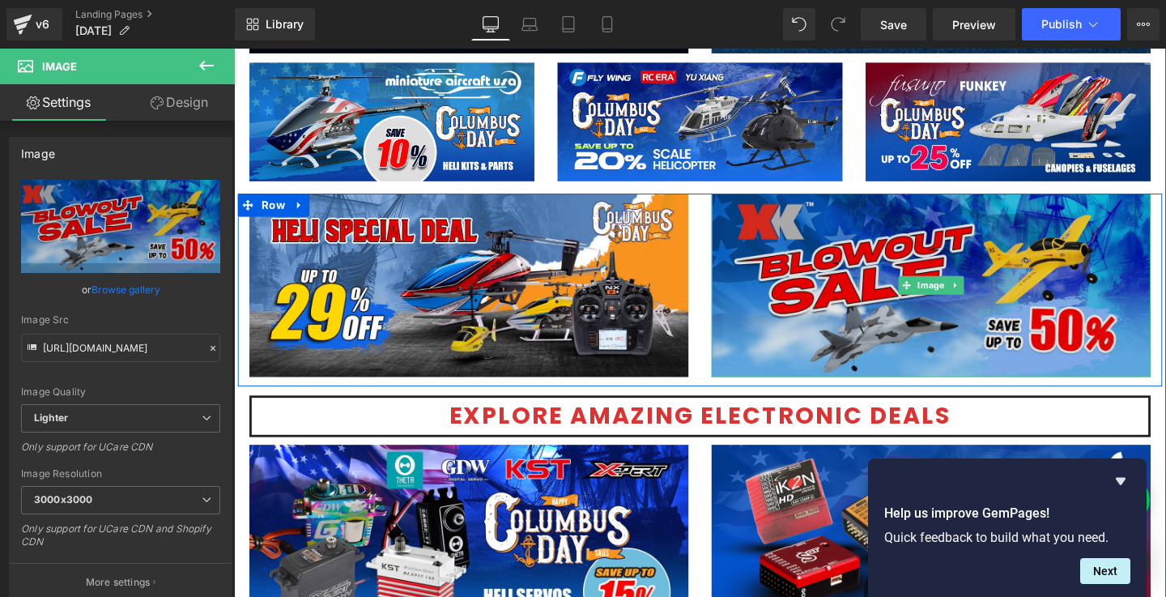
click at [920, 326] on img at bounding box center [967, 297] width 462 height 193
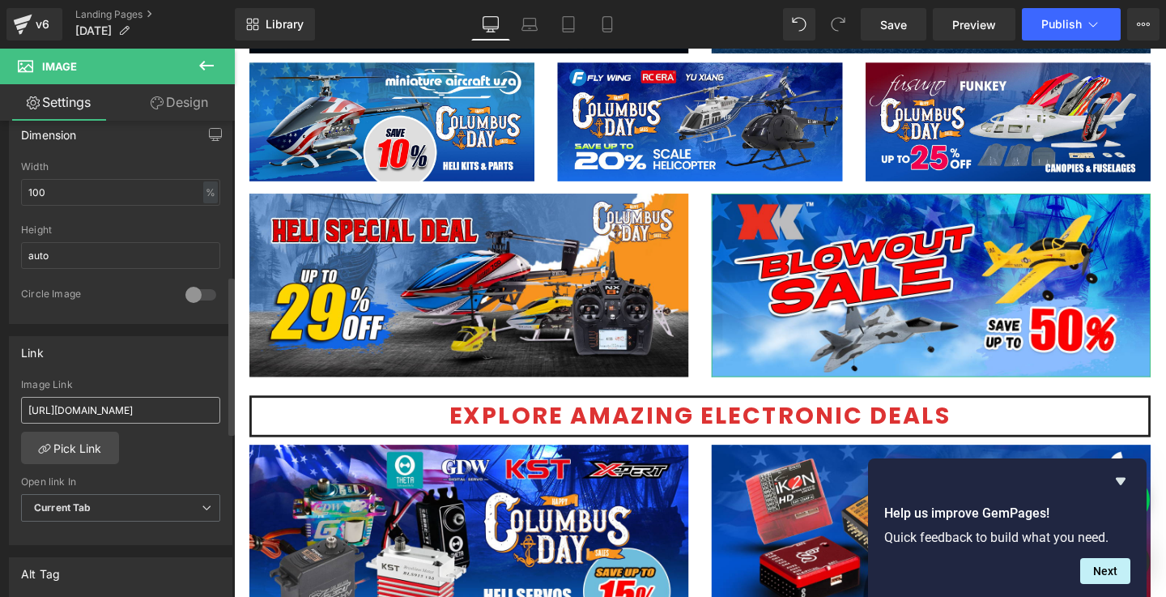
scroll to position [496, 0]
click at [161, 404] on input "[URL][DOMAIN_NAME]" at bounding box center [120, 409] width 199 height 27
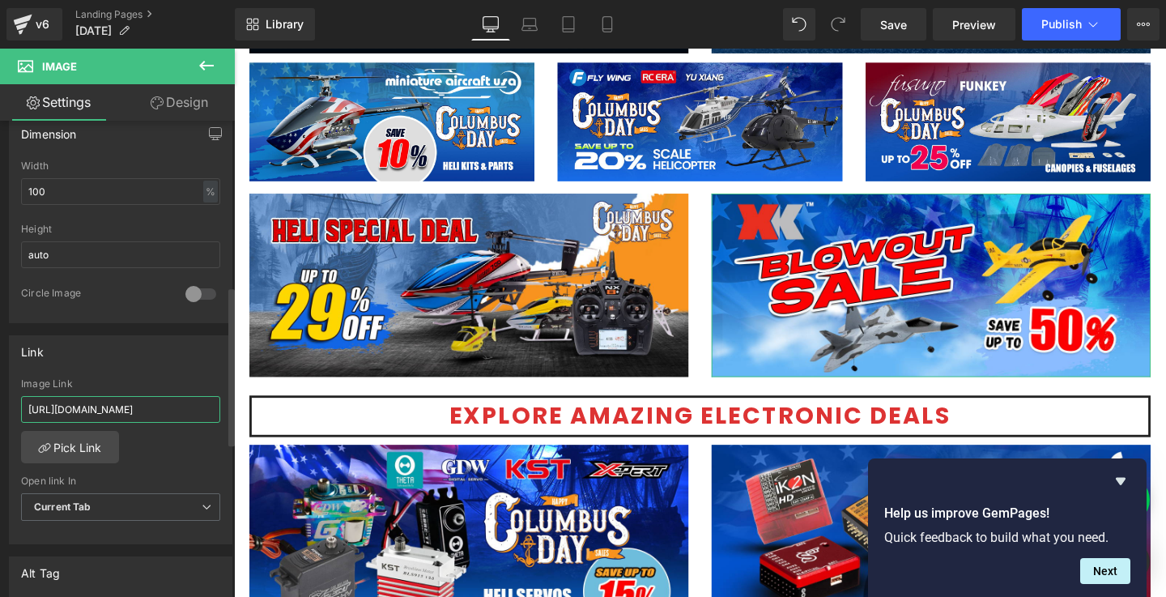
type input "[URL][DOMAIN_NAME]"
click at [195, 380] on div "Image Link" at bounding box center [120, 383] width 199 height 11
click at [1107, 19] on button "Publish" at bounding box center [1071, 24] width 99 height 32
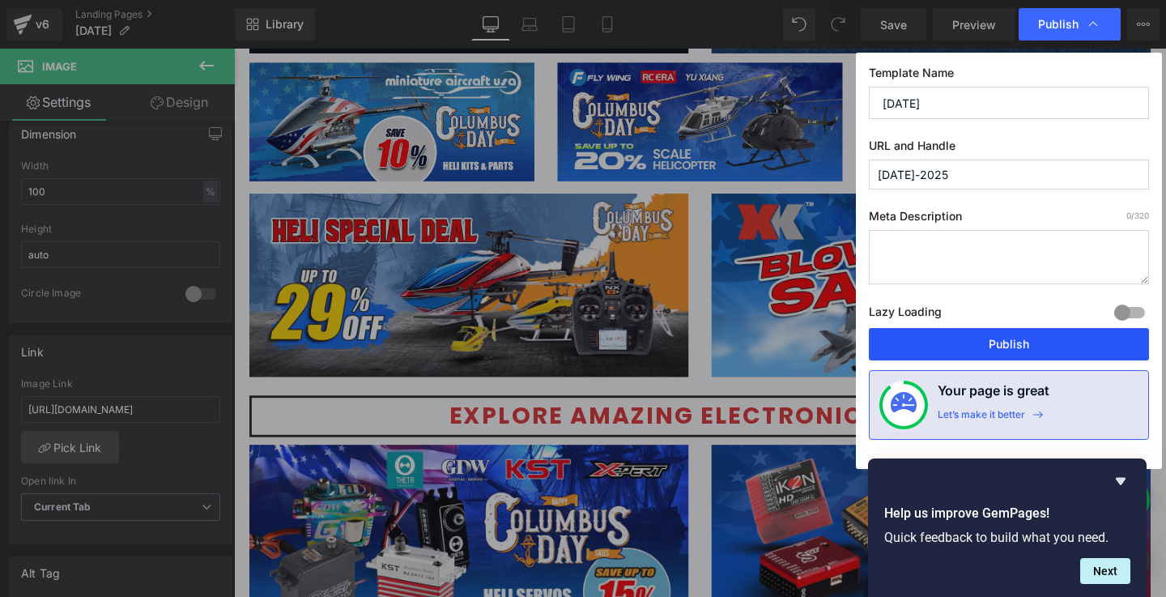
click at [1032, 346] on button "Publish" at bounding box center [1009, 344] width 280 height 32
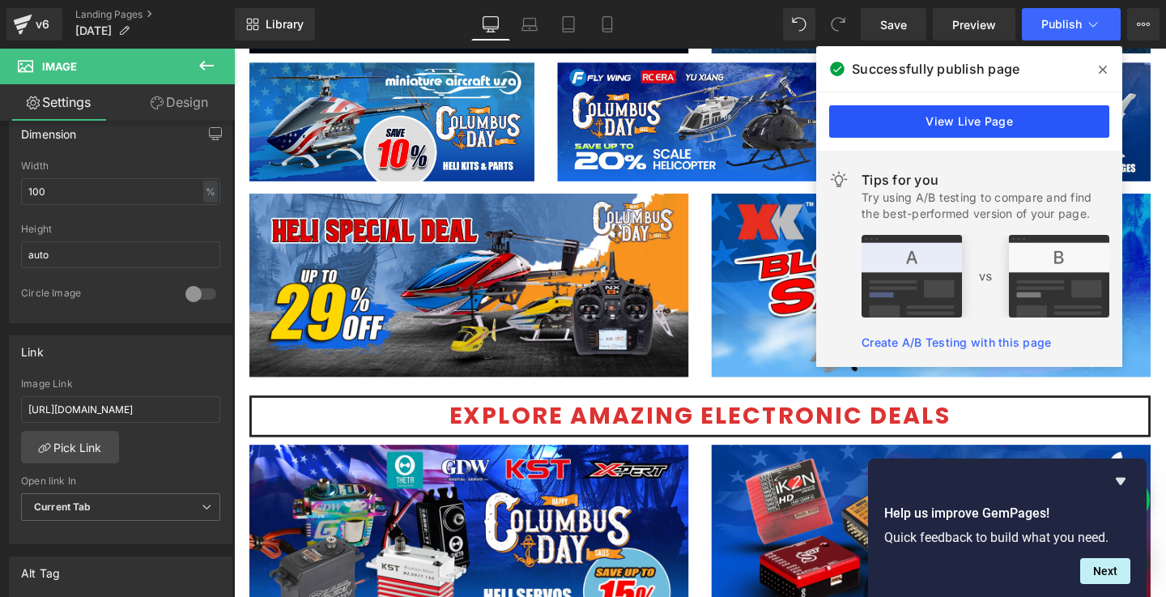
click at [933, 134] on link "View Live Page" at bounding box center [969, 121] width 280 height 32
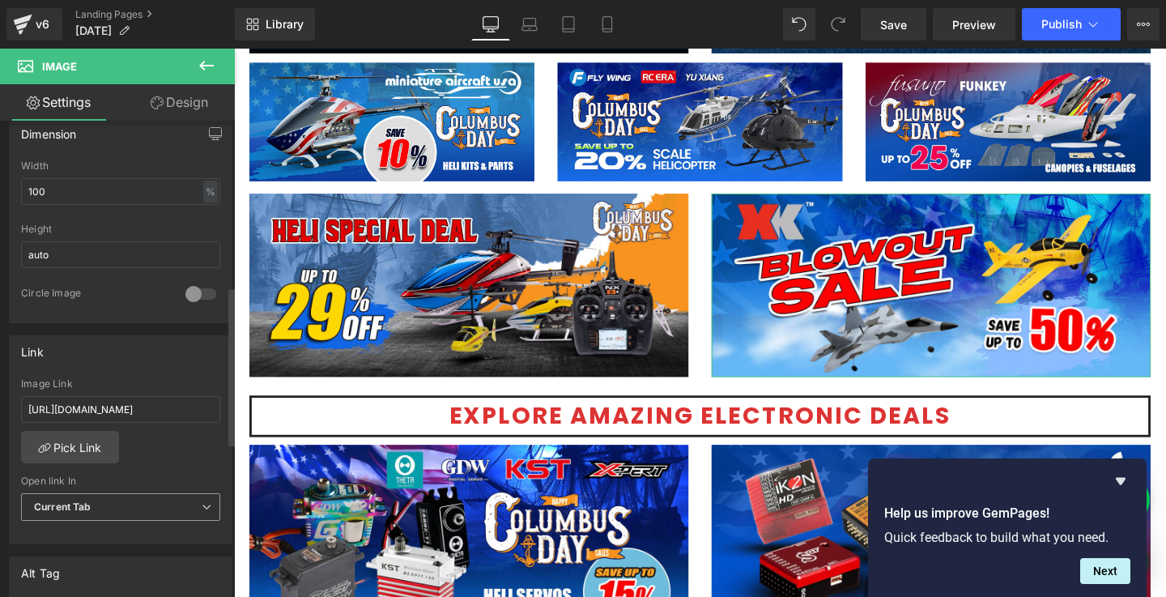
click at [134, 501] on span "Current Tab" at bounding box center [120, 507] width 199 height 28
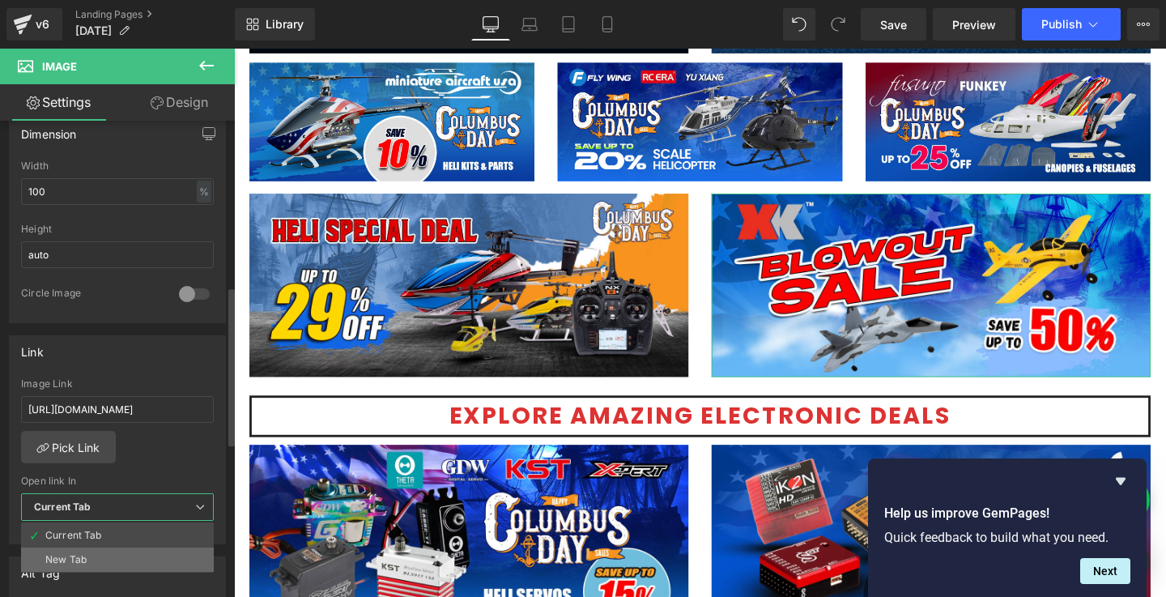
click at [131, 549] on li "New Tab" at bounding box center [117, 559] width 193 height 24
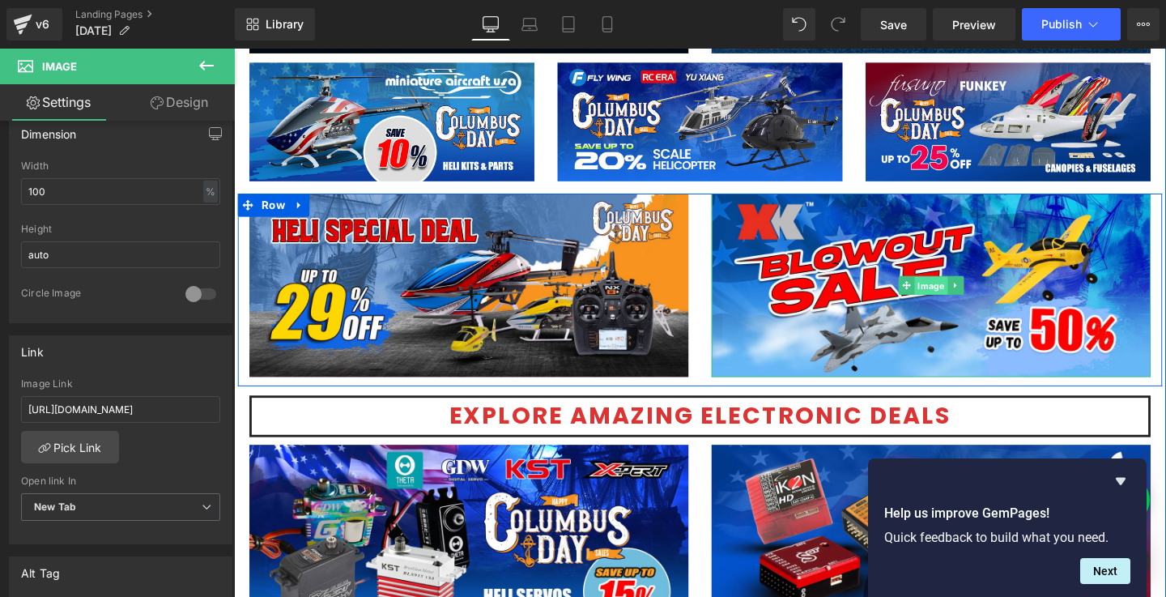
click at [950, 295] on span "Image" at bounding box center [967, 297] width 35 height 19
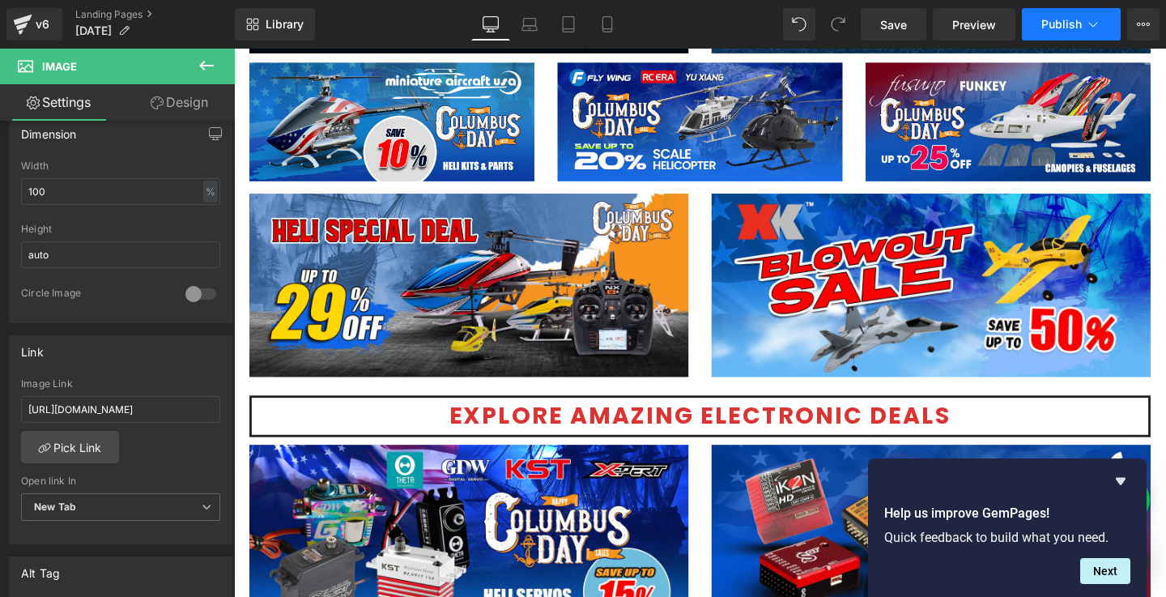
click at [1079, 28] on span "Publish" at bounding box center [1061, 24] width 40 height 13
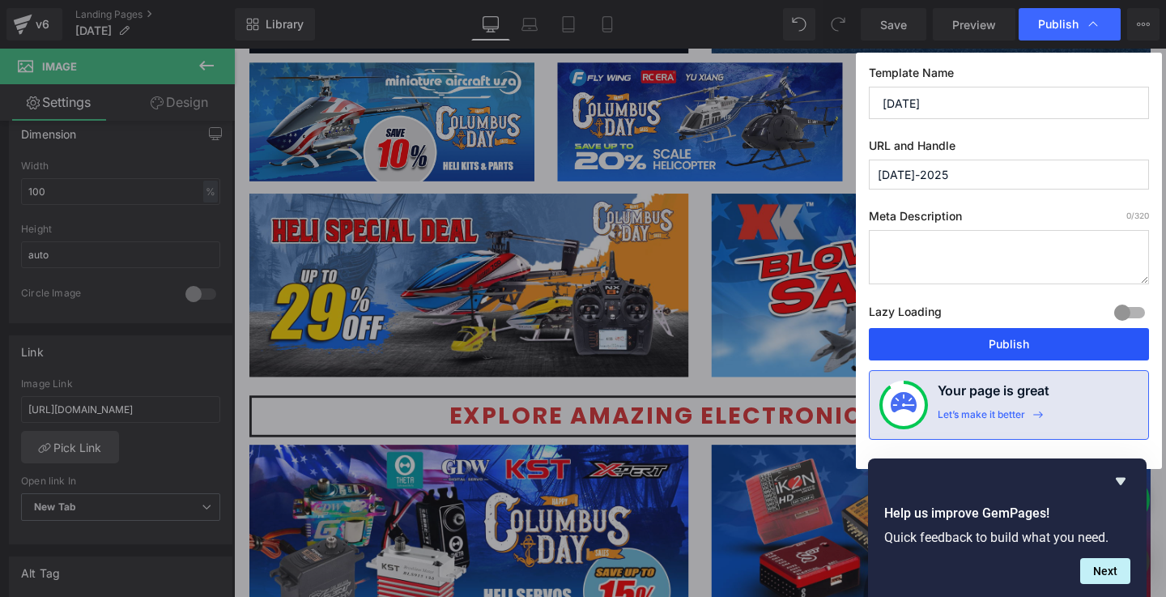
click at [990, 339] on button "Publish" at bounding box center [1009, 344] width 280 height 32
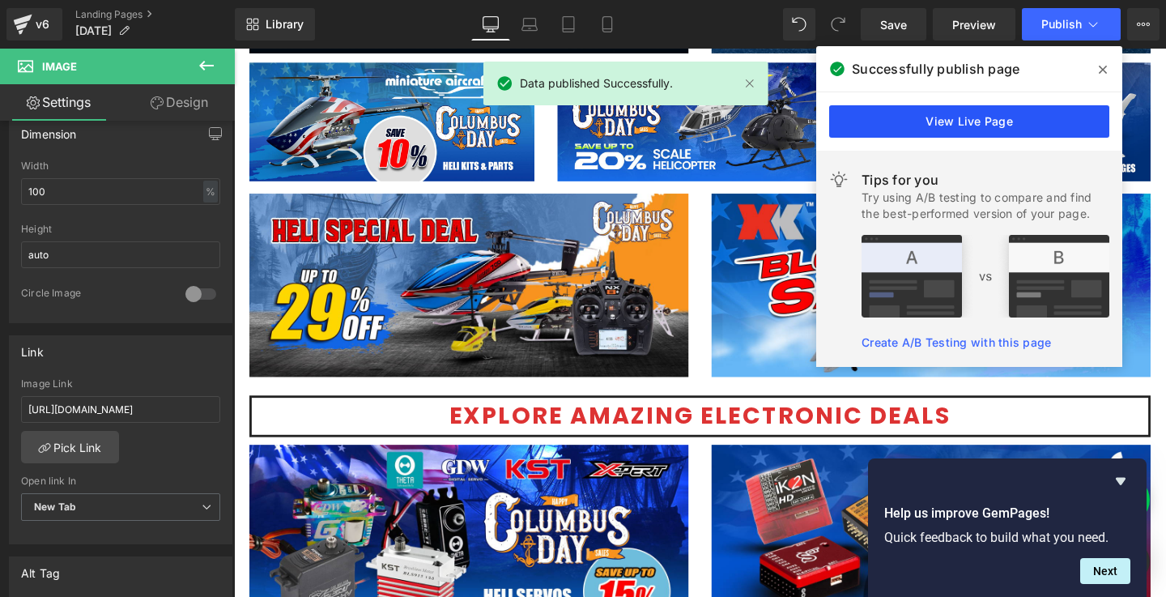
click at [939, 133] on link "View Live Page" at bounding box center [969, 121] width 280 height 32
